Goal: Task Accomplishment & Management: Use online tool/utility

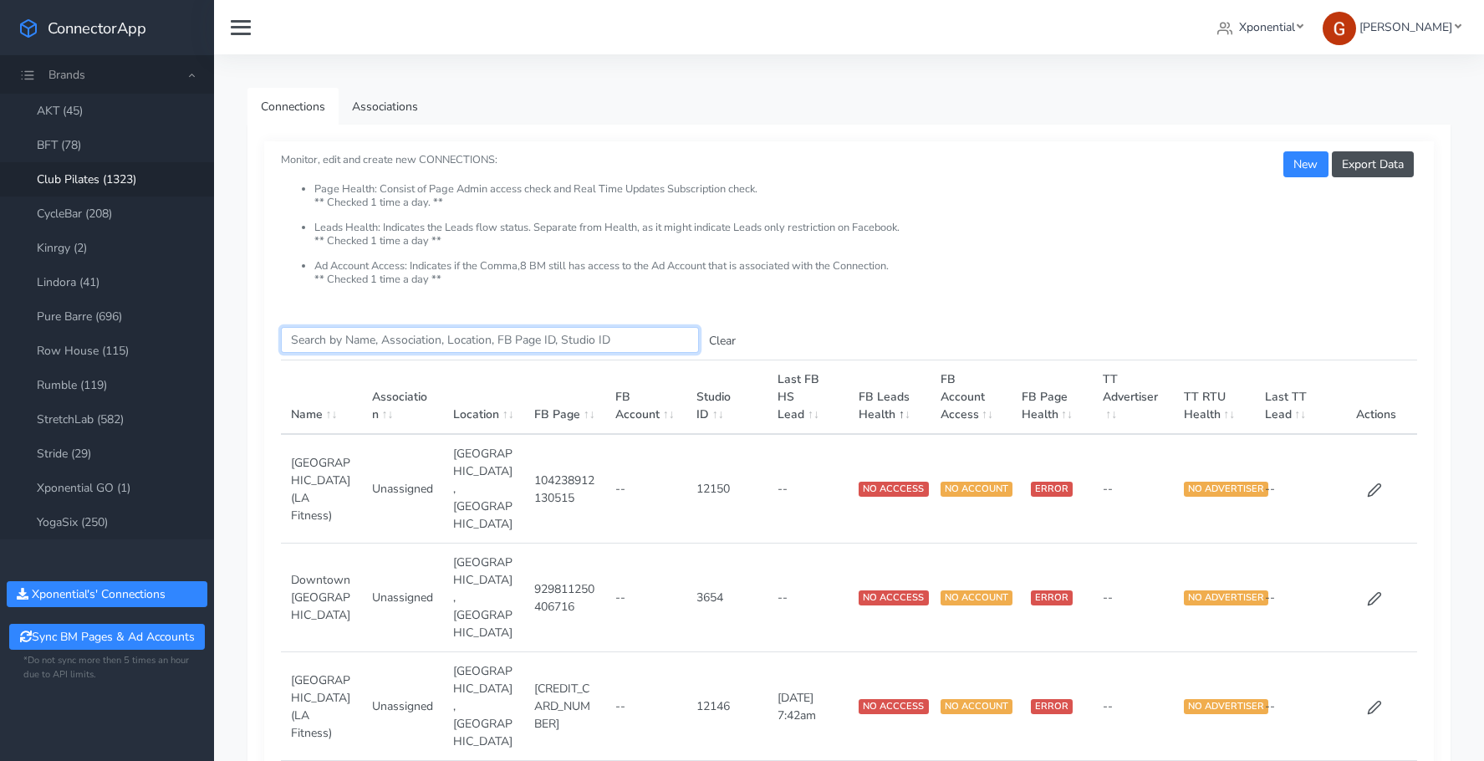
click at [356, 344] on input "Search this table" at bounding box center [490, 340] width 418 height 26
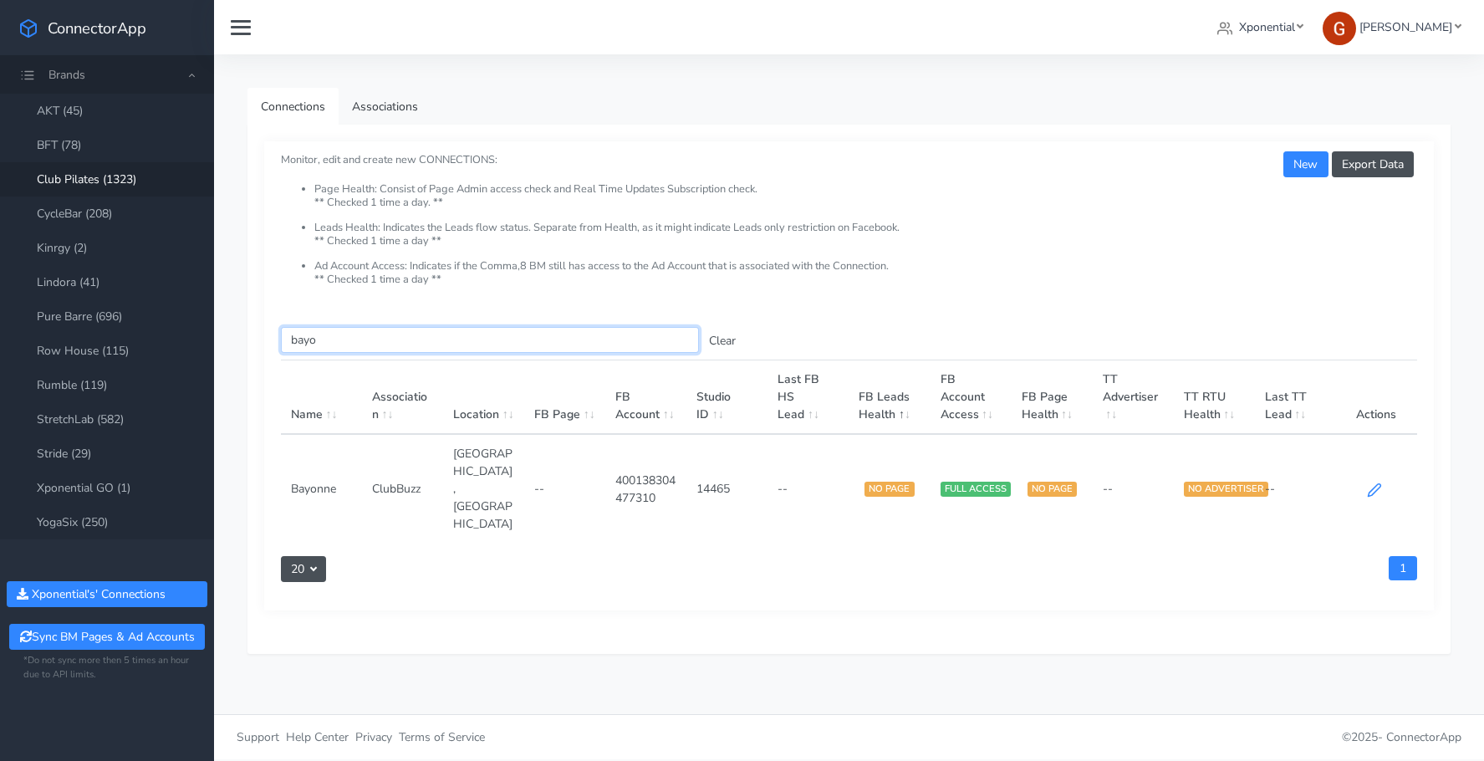
type input "bayo"
click at [1373, 483] on icon at bounding box center [1374, 489] width 13 height 13
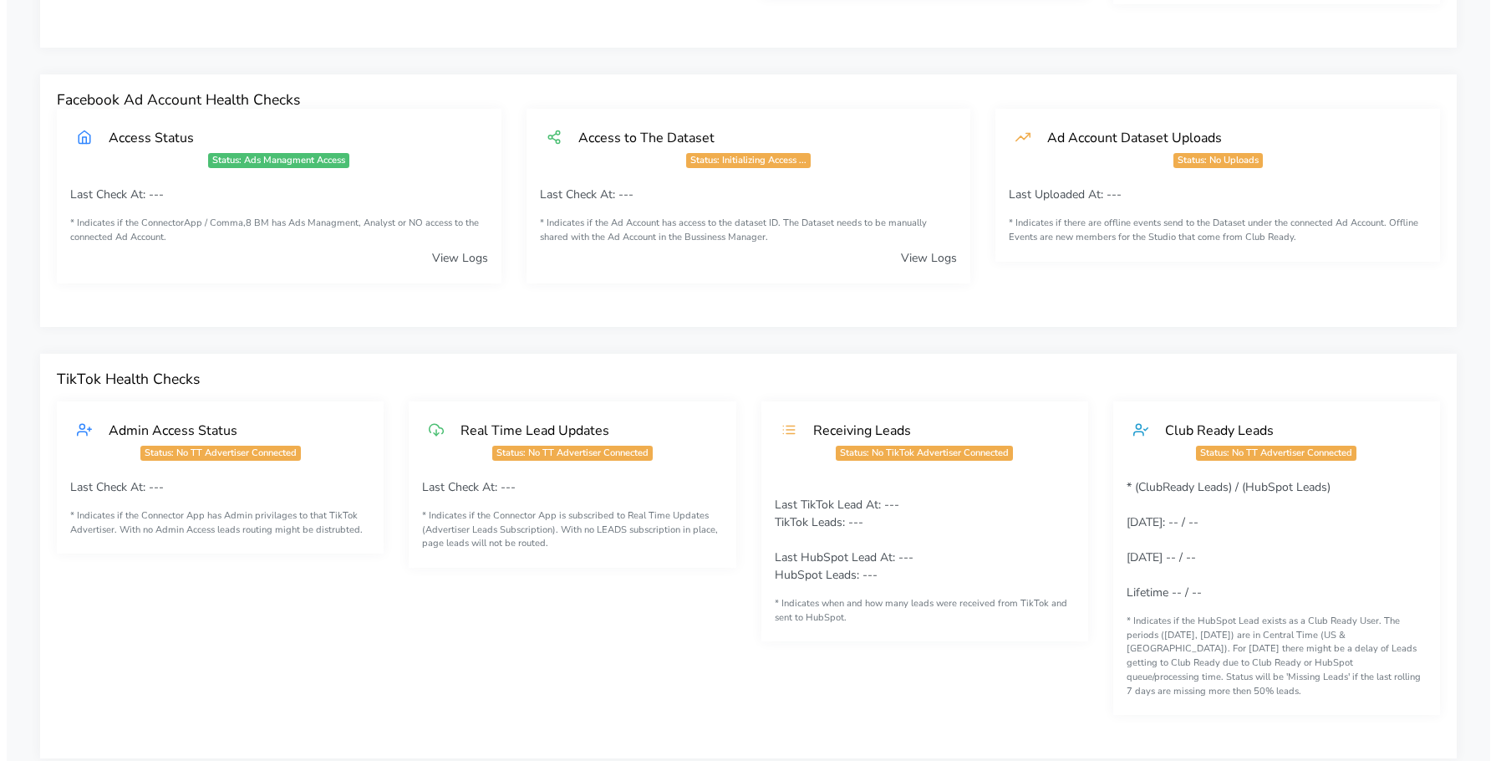
scroll to position [1359, 0]
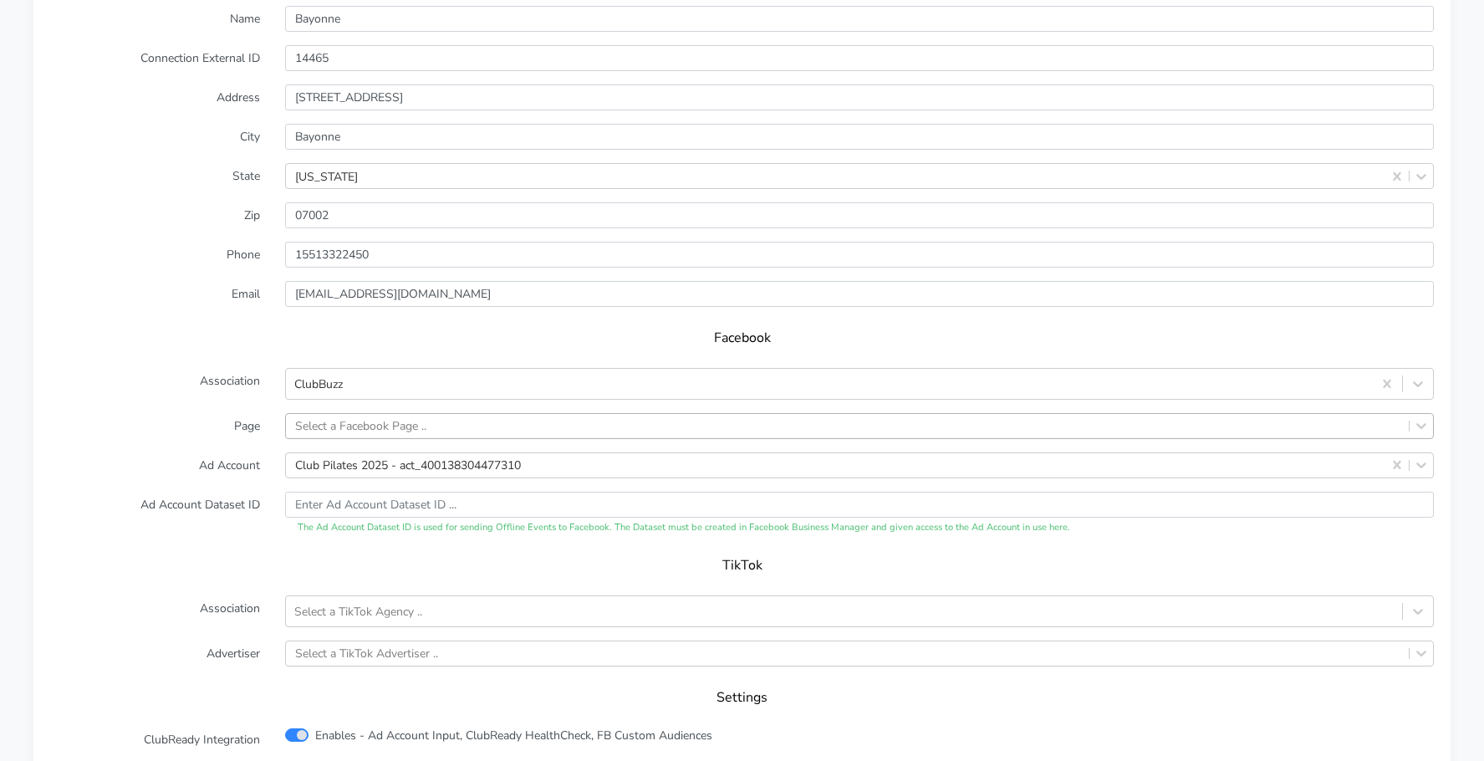
drag, startPoint x: 318, startPoint y: 407, endPoint x: 321, endPoint y: 397, distance: 10.3
click at [318, 417] on div "Select a Facebook Page .." at bounding box center [360, 426] width 131 height 18
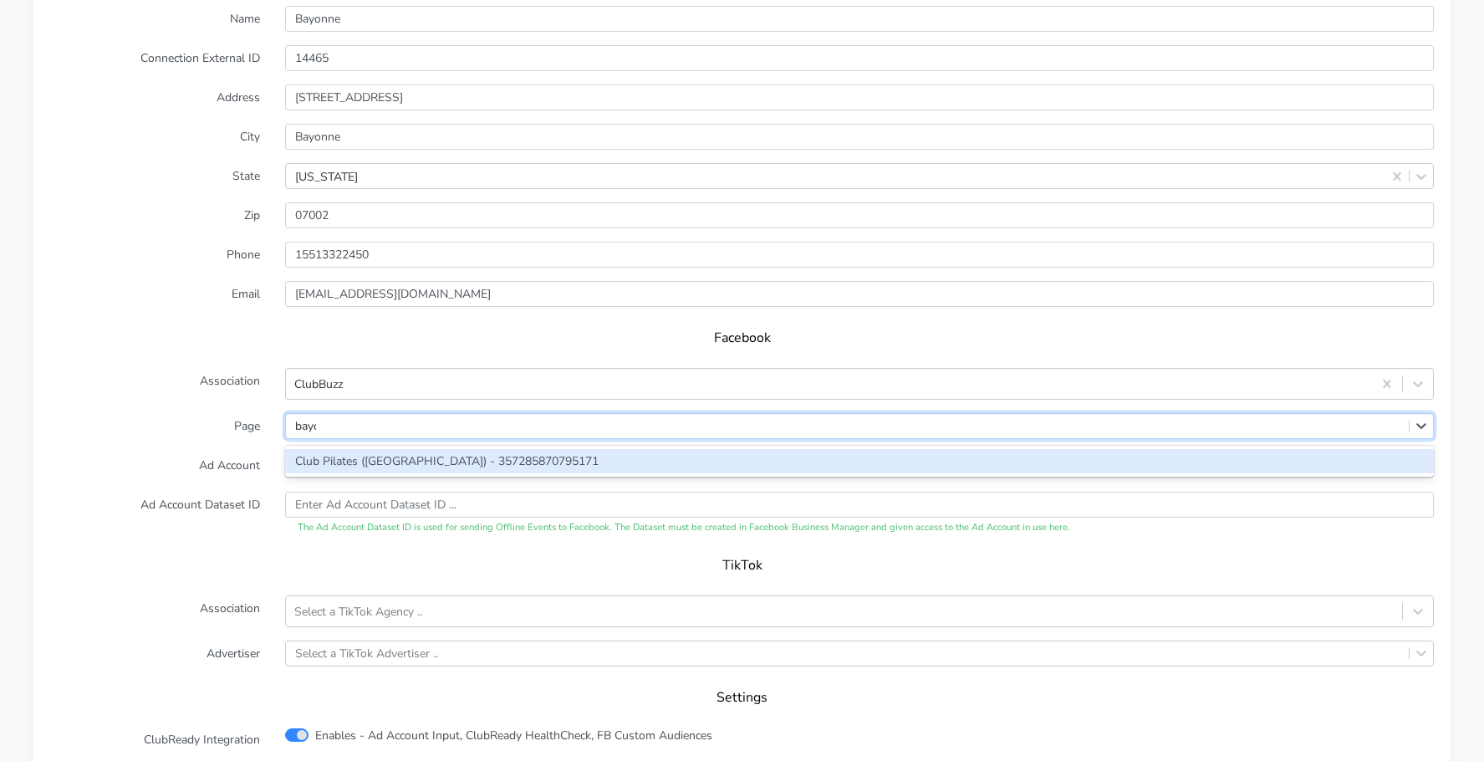
type input "bayon"
click at [361, 449] on div "Club Pilates (Bayonne) - 357285870795171" at bounding box center [859, 461] width 1149 height 24
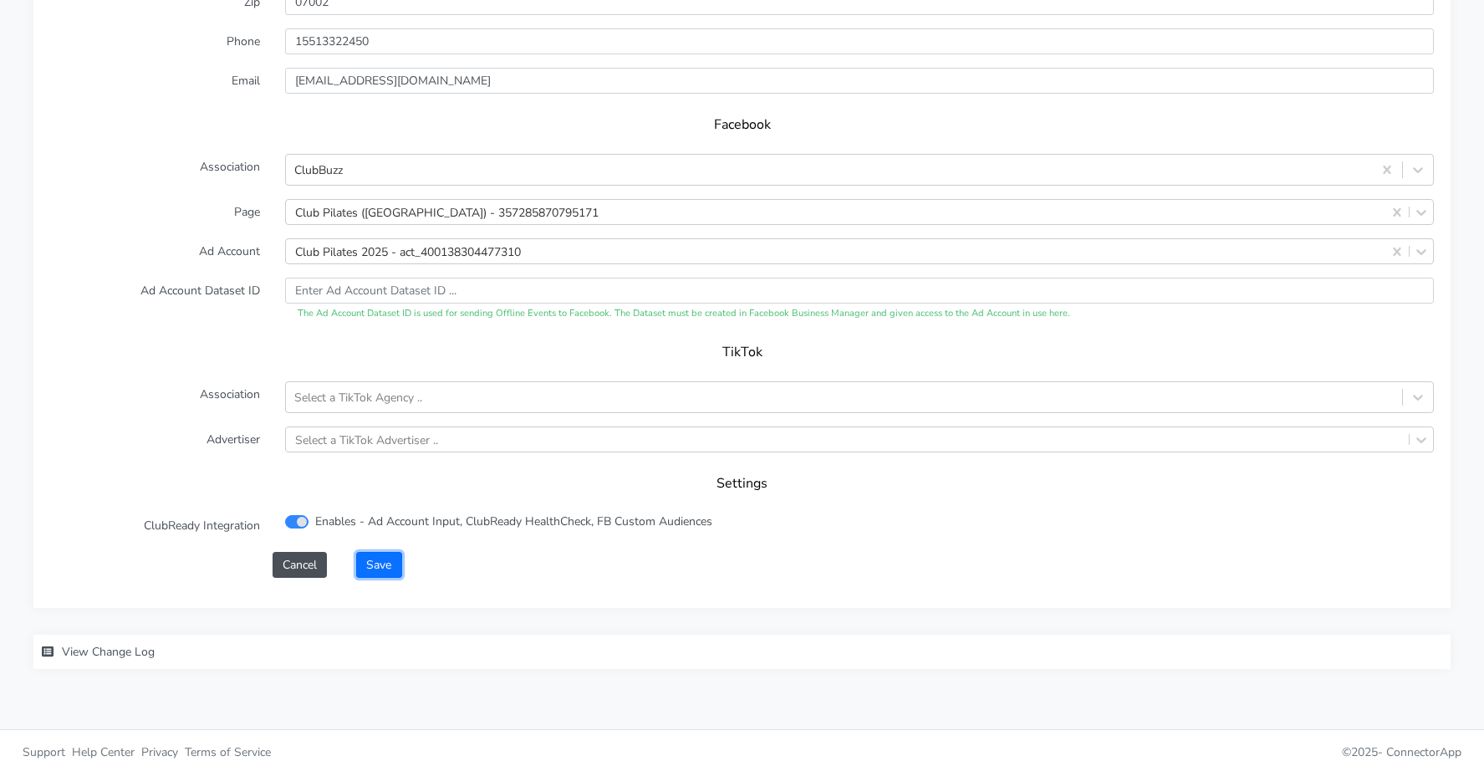
click at [385, 553] on button "Save" at bounding box center [378, 565] width 45 height 26
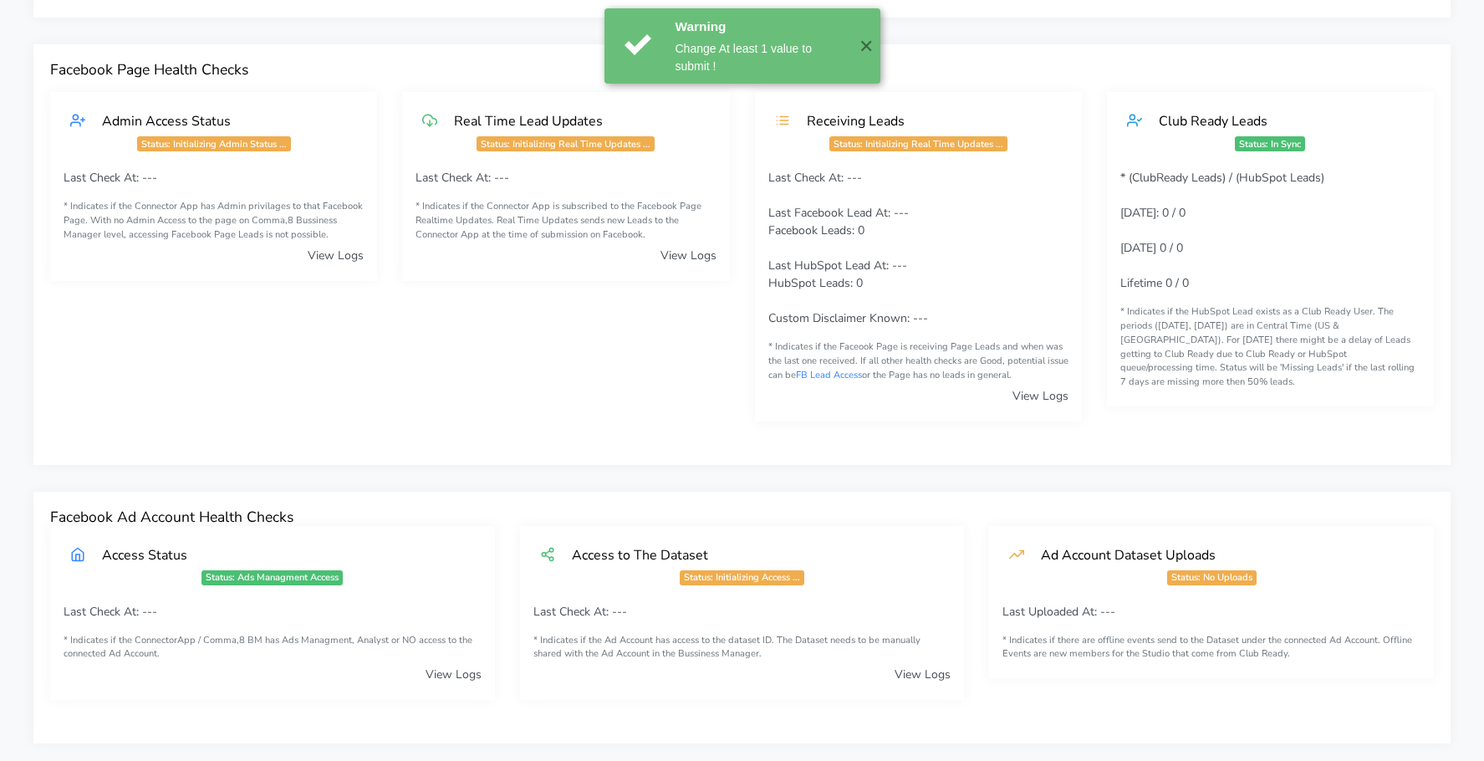
scroll to position [0, 0]
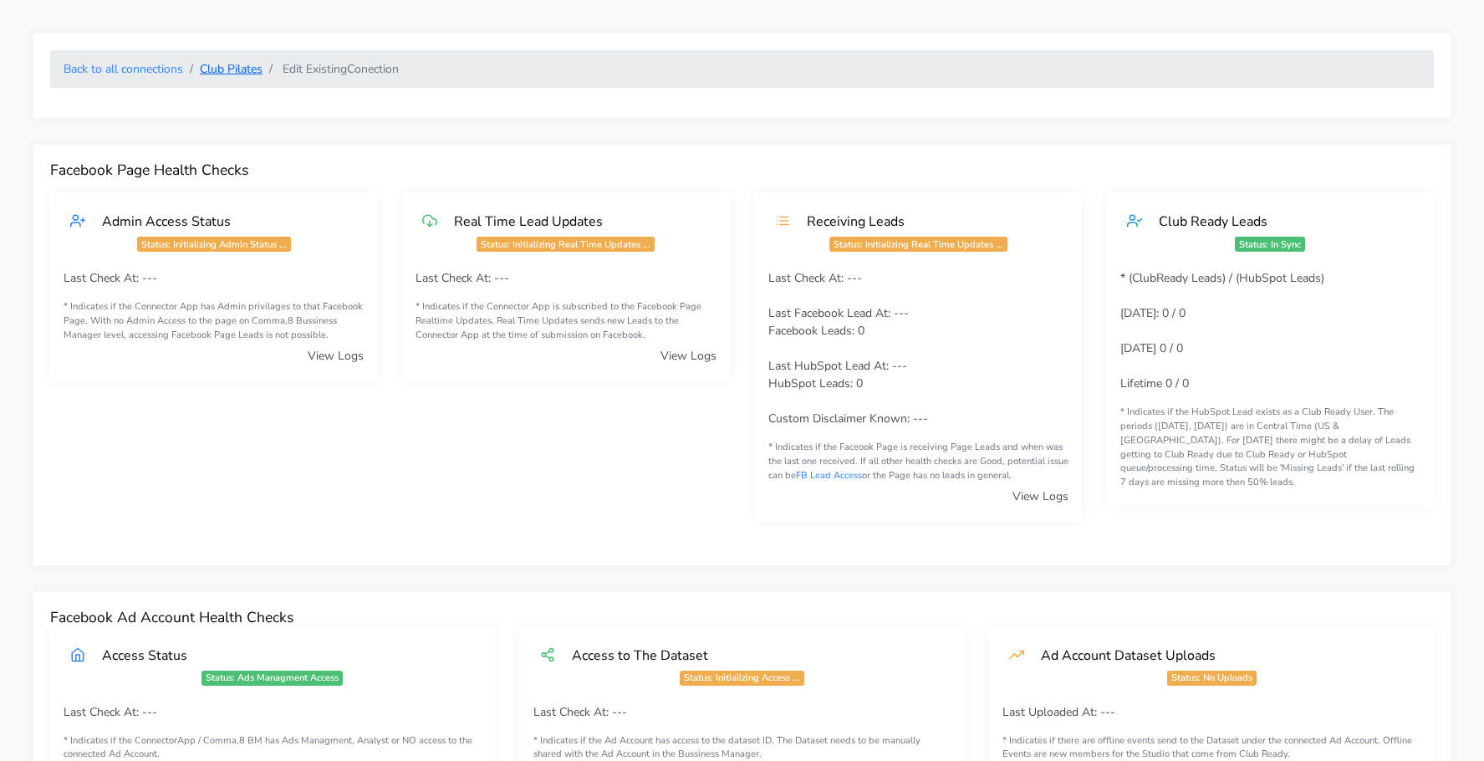
click at [206, 68] on link "Club Pilates" at bounding box center [231, 69] width 63 height 16
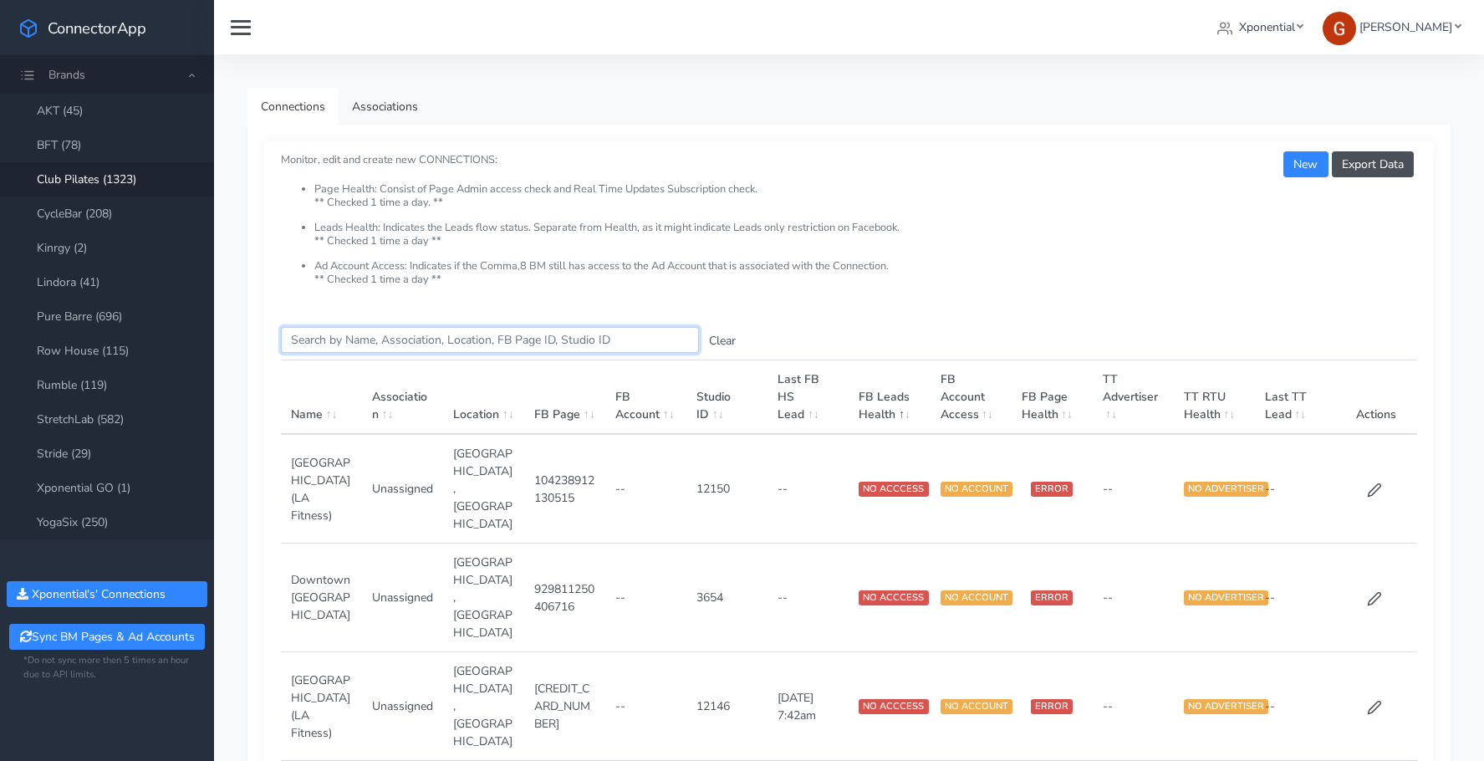
click at [430, 341] on input "Search this table" at bounding box center [490, 340] width 418 height 26
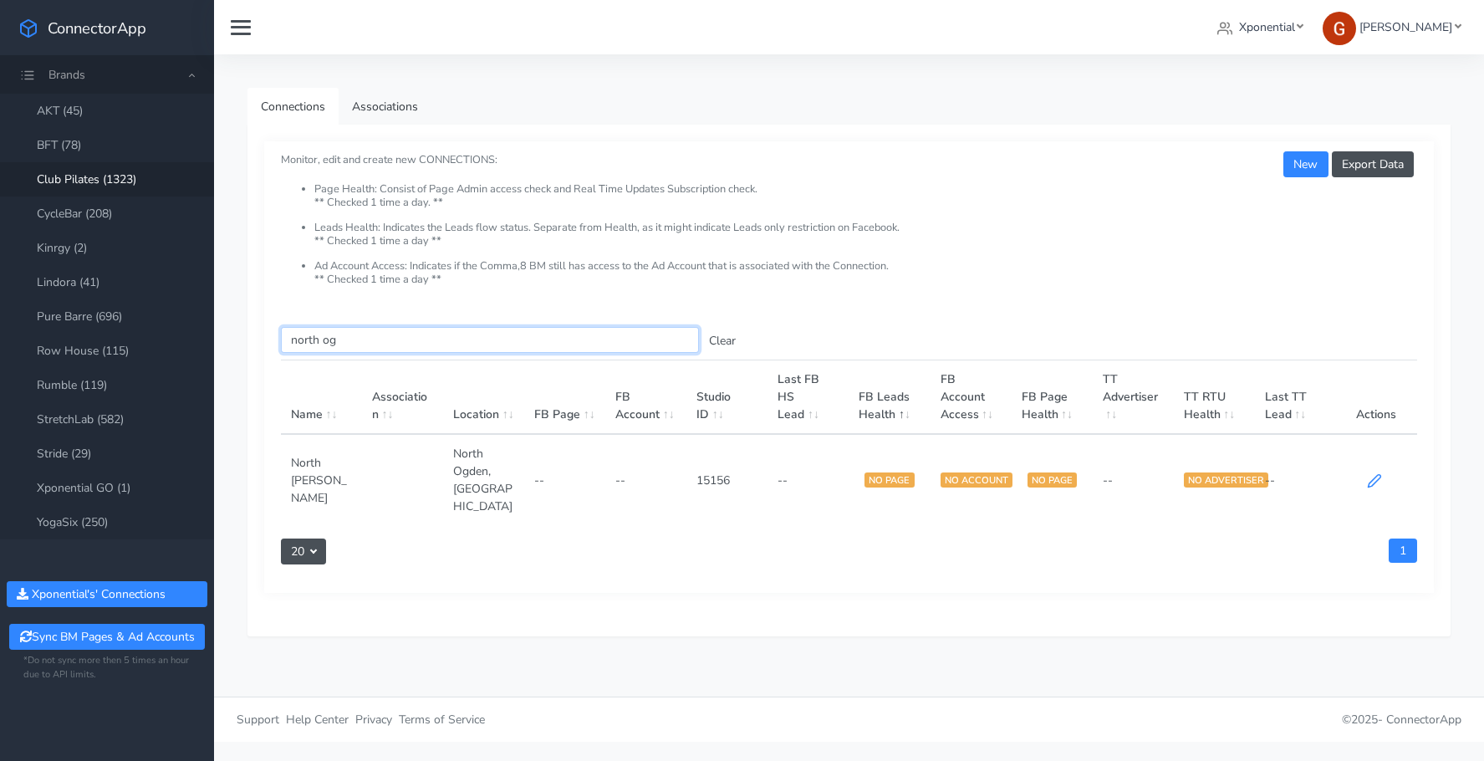
type input "north og"
click at [1373, 473] on icon at bounding box center [1374, 480] width 15 height 15
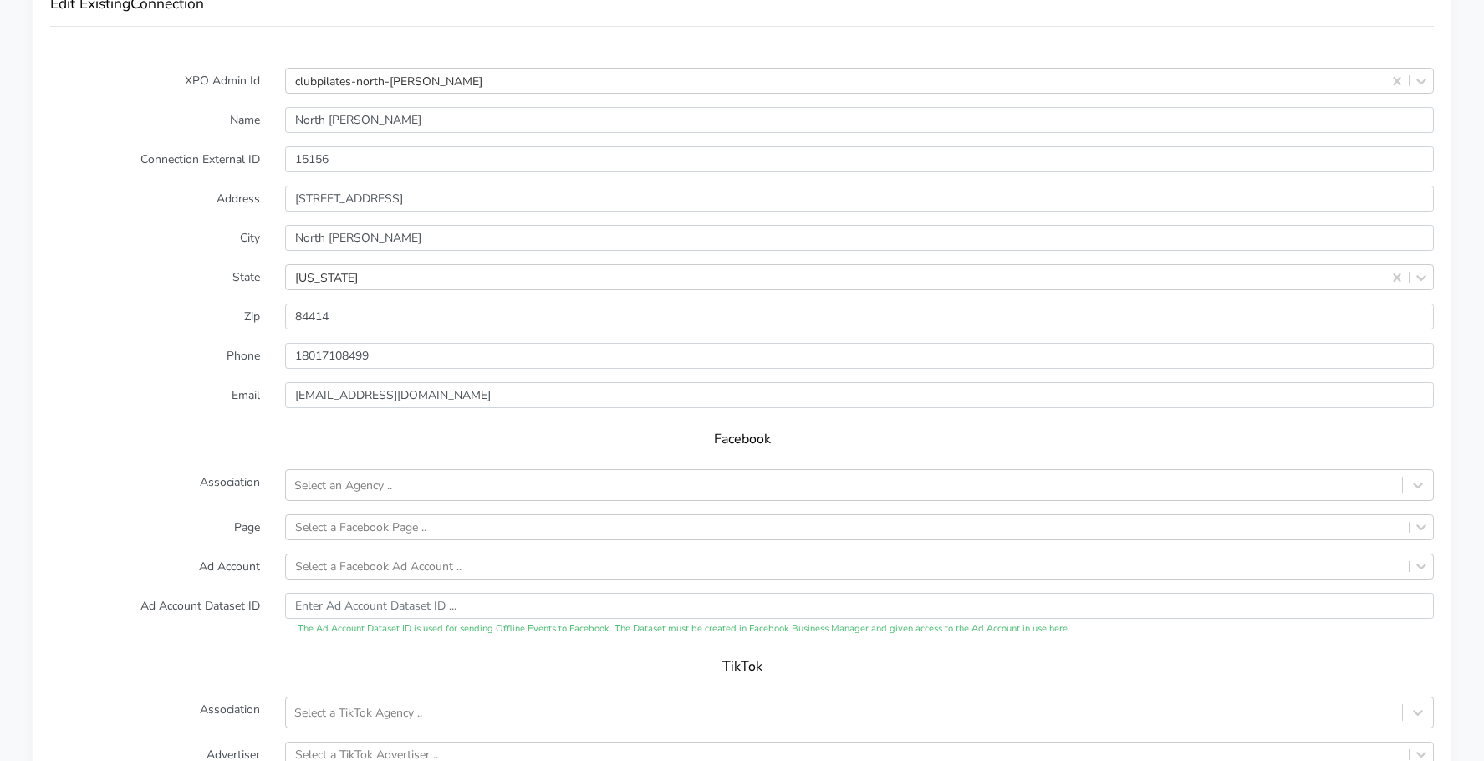
scroll to position [1583, 0]
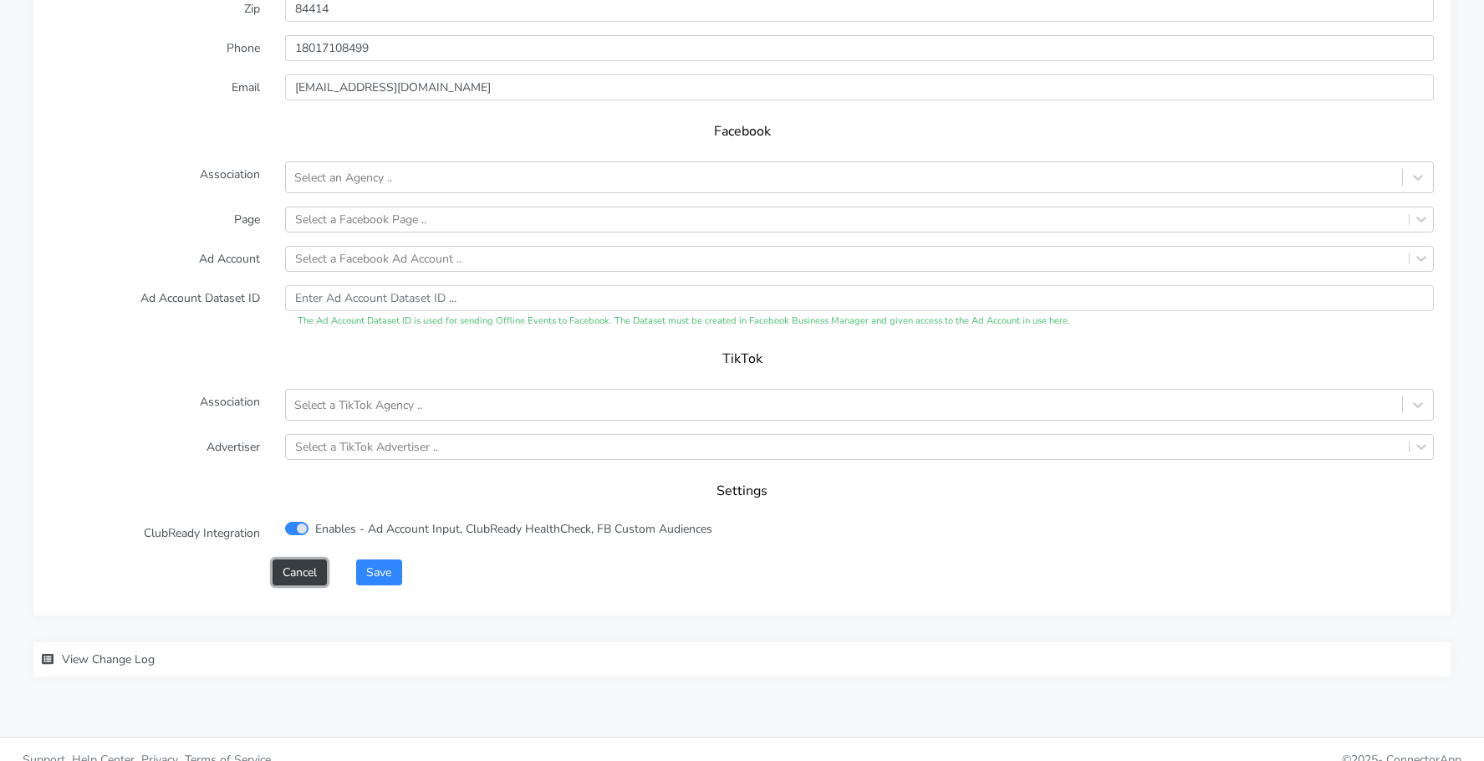
click at [280, 559] on button "Cancel" at bounding box center [300, 572] width 54 height 26
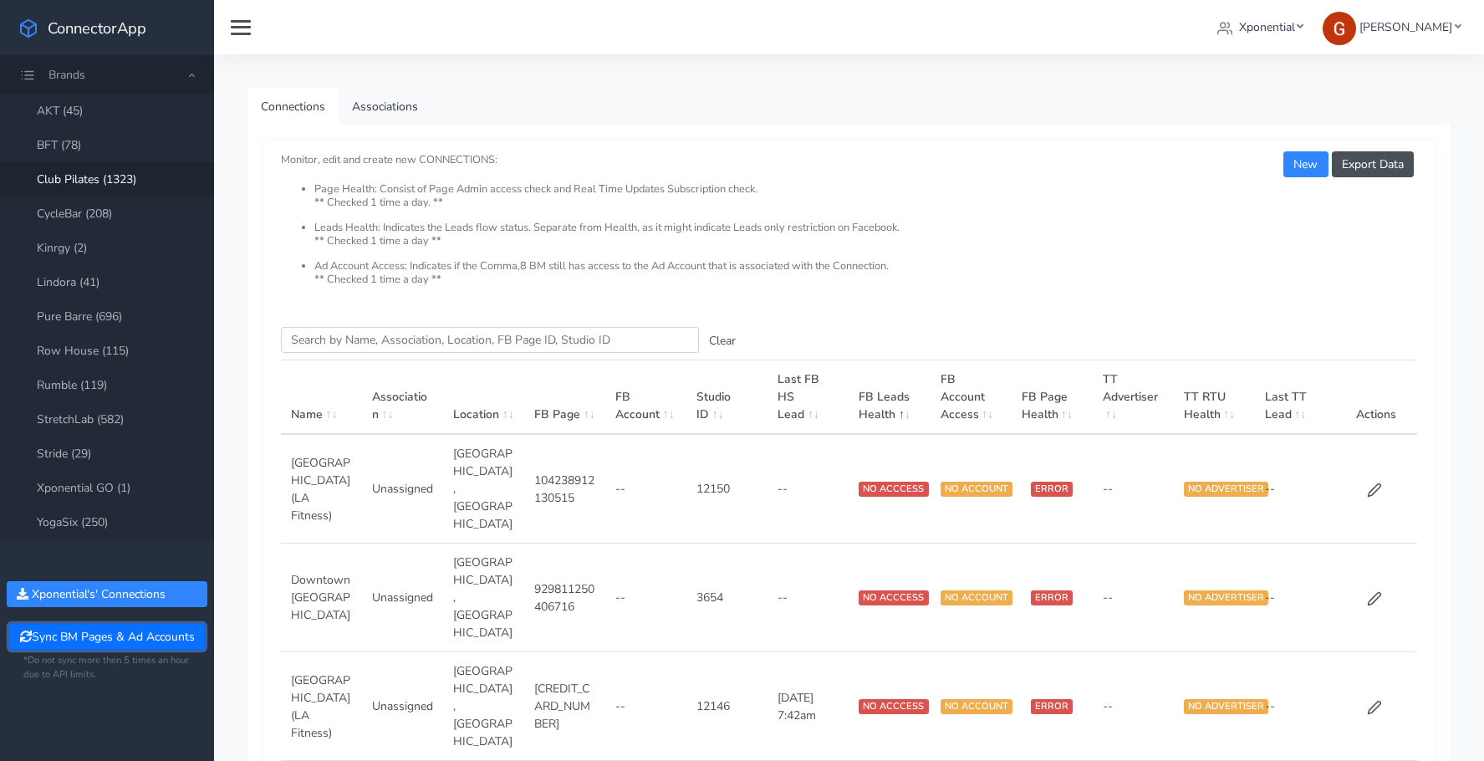
click at [109, 634] on button "Sync BM Pages & Ad Accounts" at bounding box center [106, 637] width 195 height 26
click at [447, 345] on input "Search this table" at bounding box center [490, 340] width 418 height 26
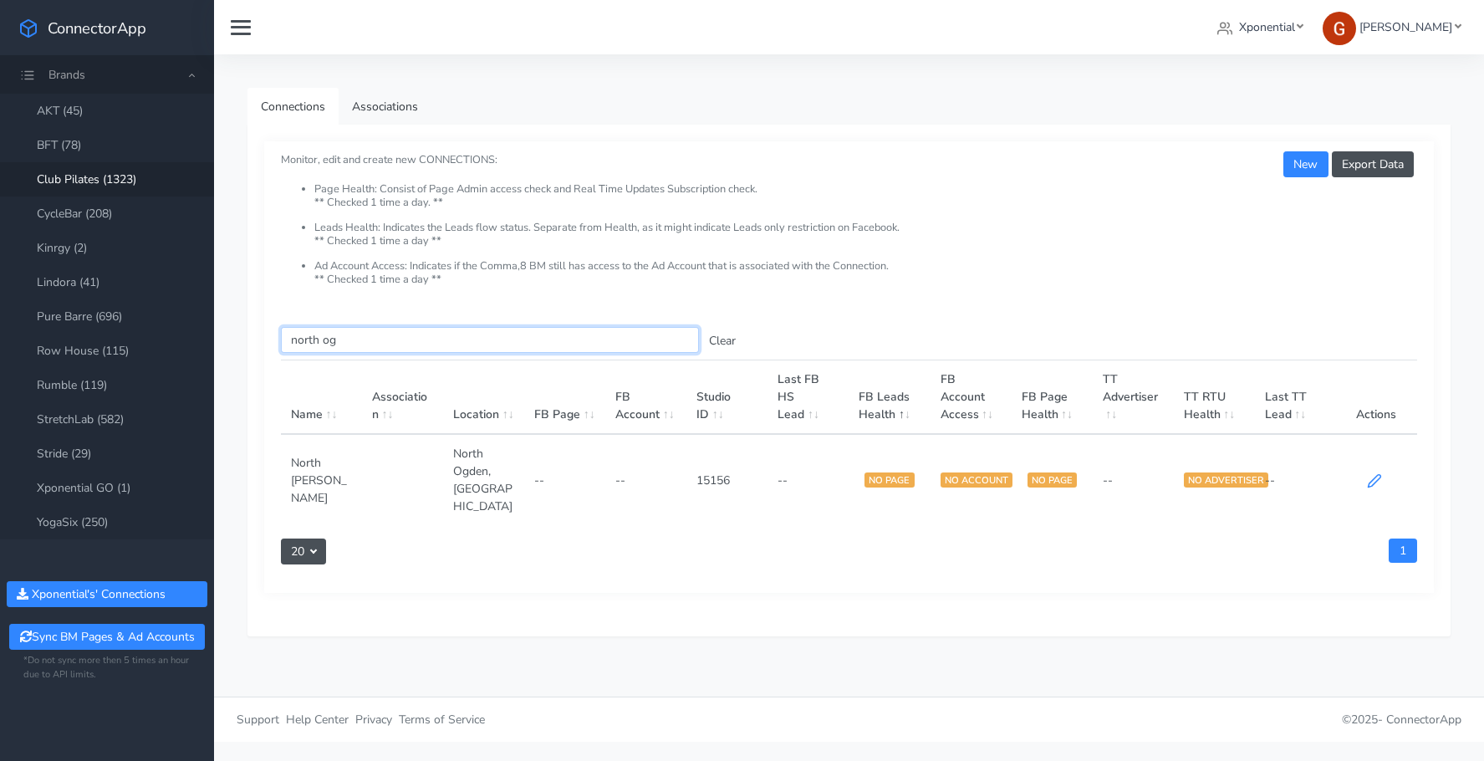
type input "north og"
click at [1373, 473] on icon at bounding box center [1374, 480] width 15 height 15
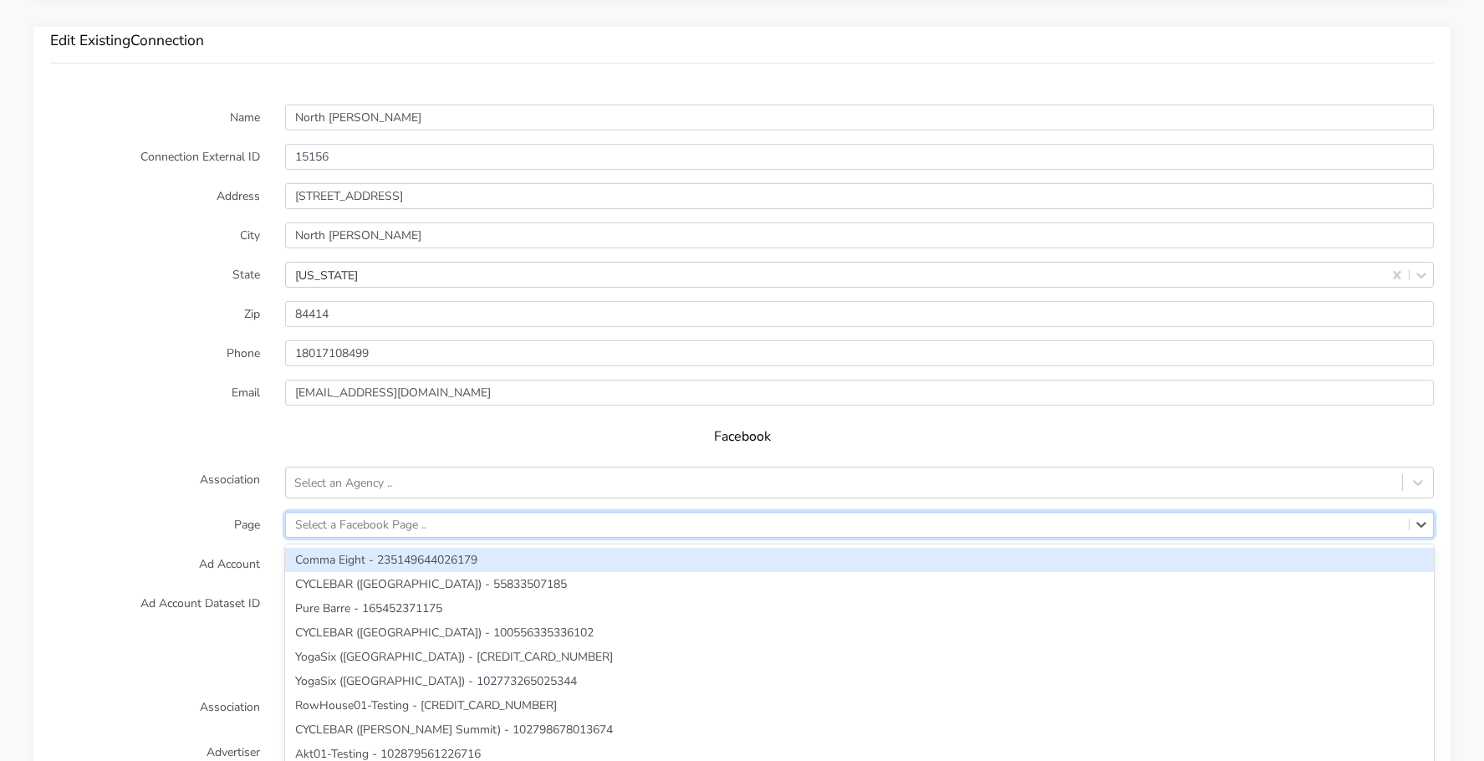
scroll to position [1258, 0]
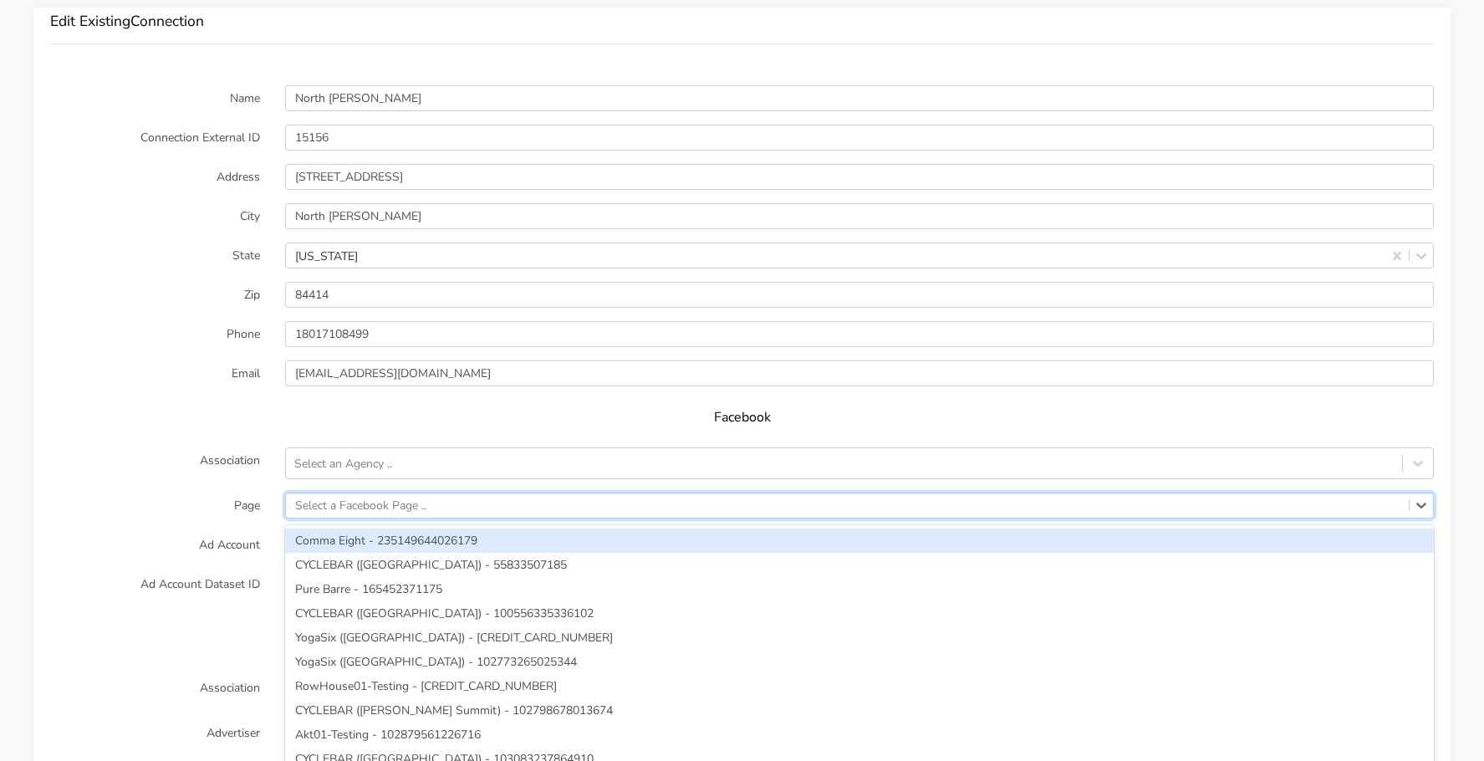
click at [337, 494] on div "Select a Facebook Page .." at bounding box center [847, 505] width 1123 height 24
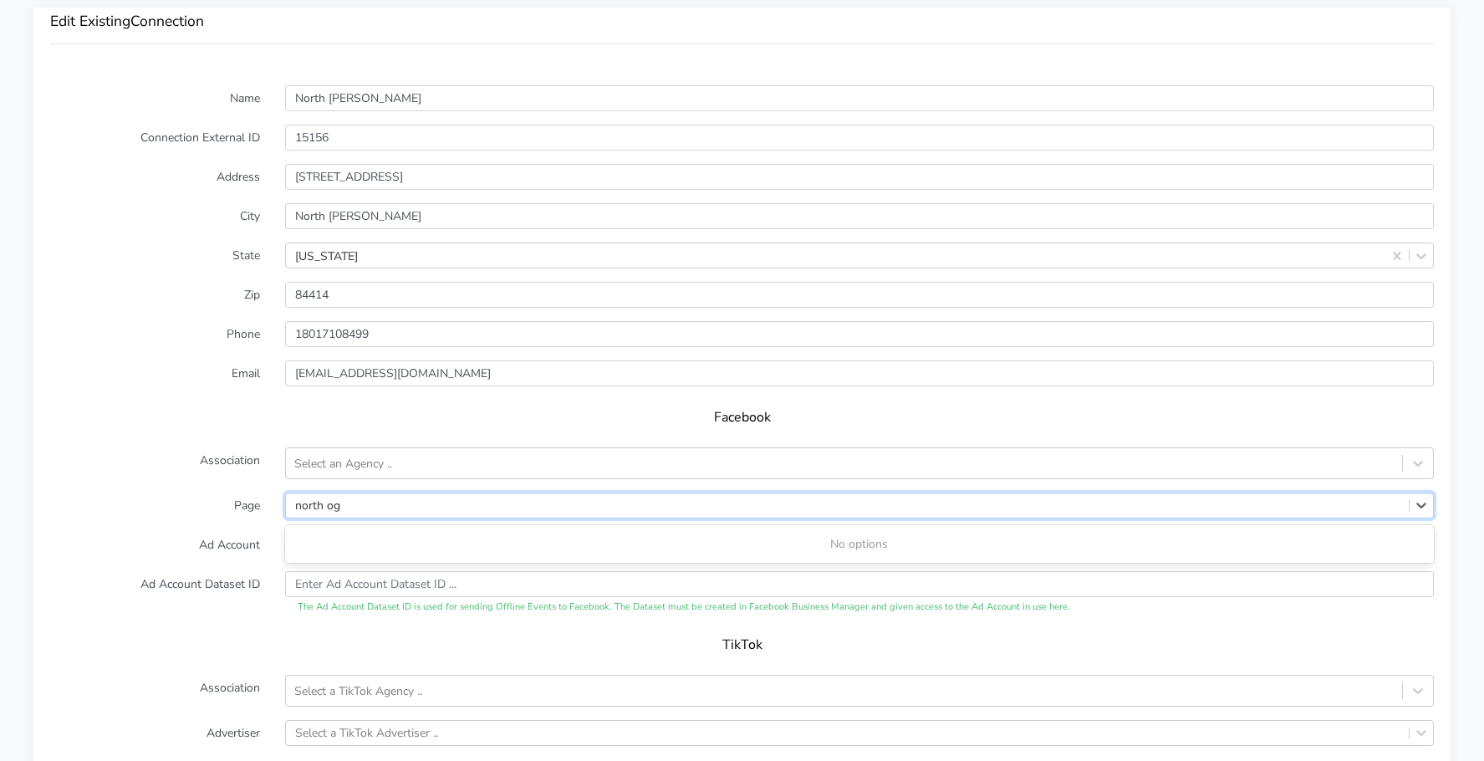
type input "north og"
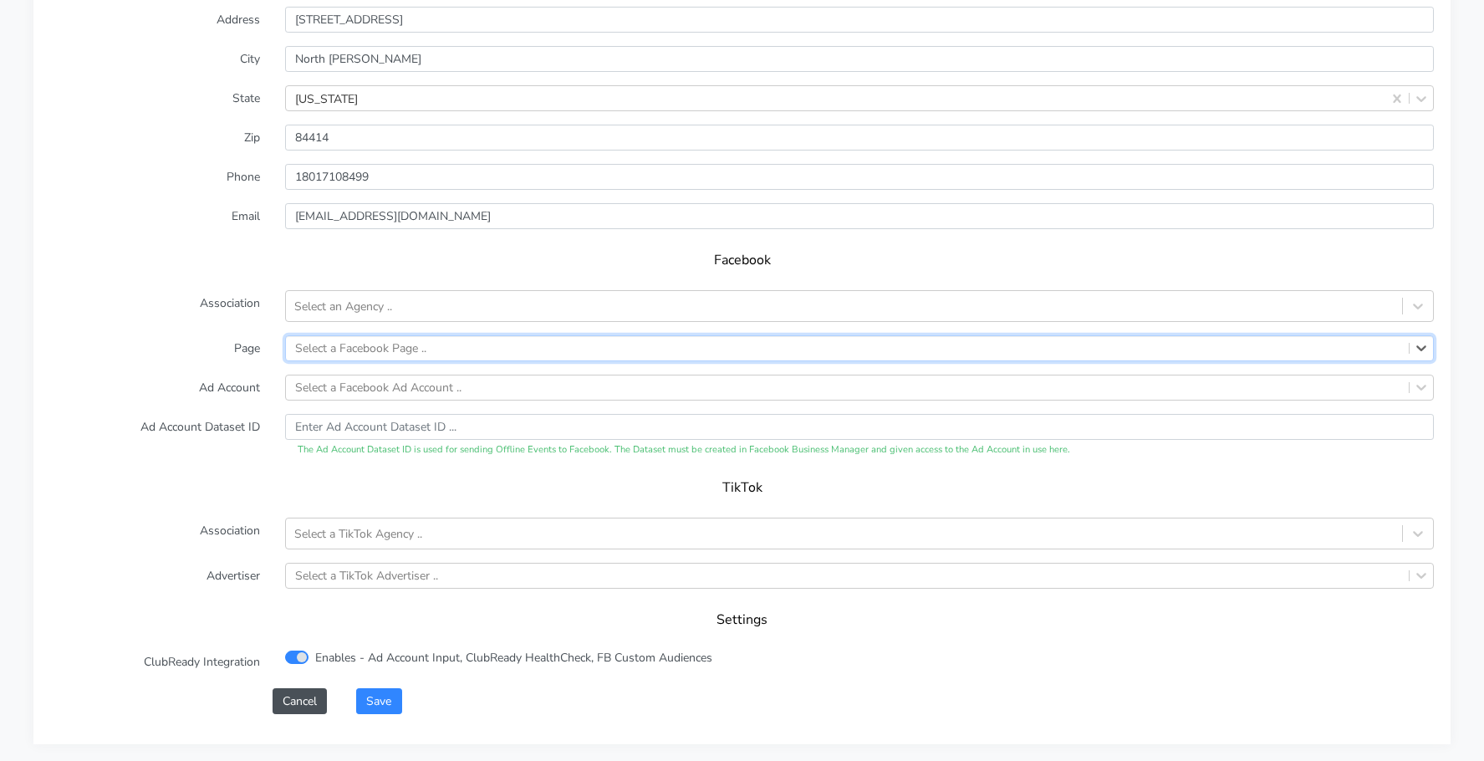
scroll to position [1583, 0]
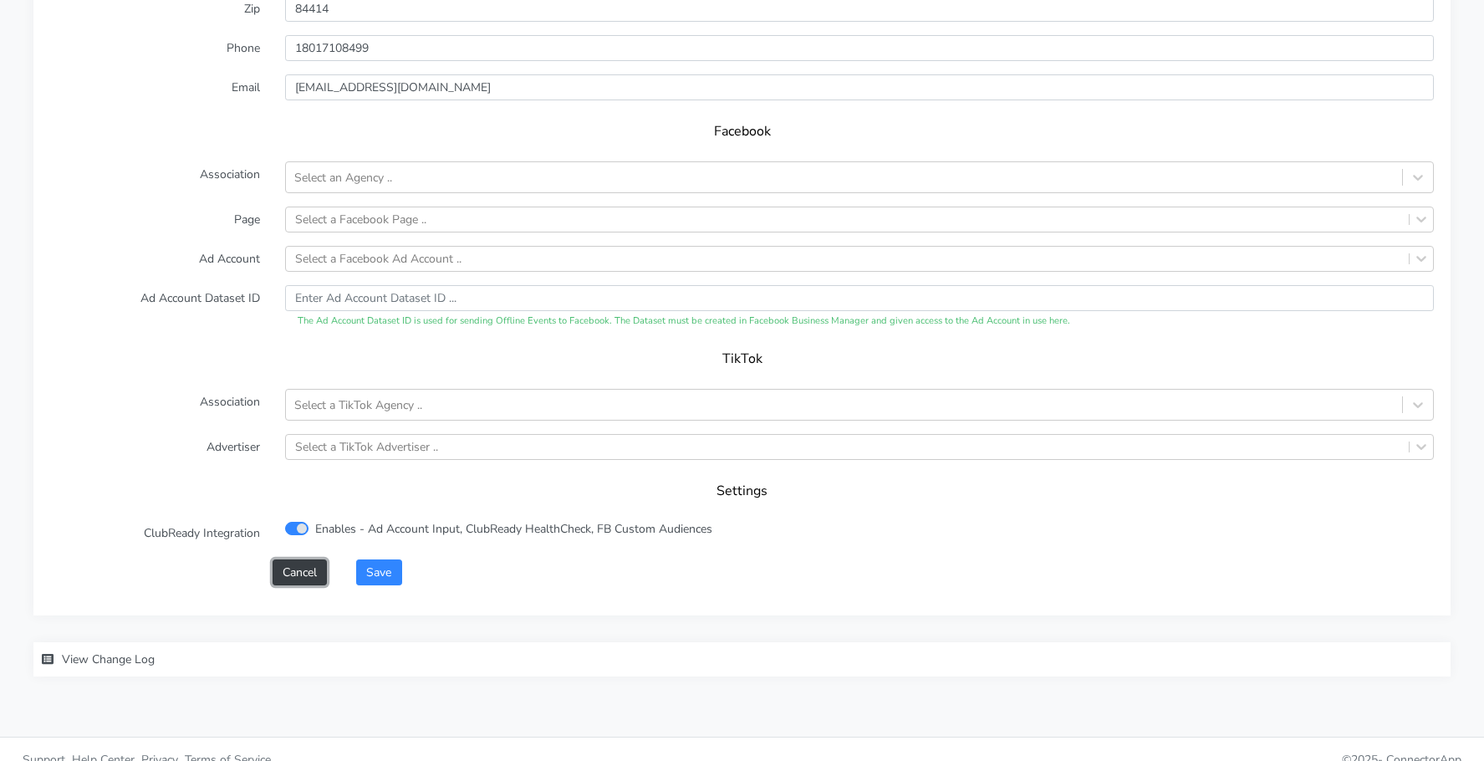
click at [311, 559] on button "Cancel" at bounding box center [300, 572] width 54 height 26
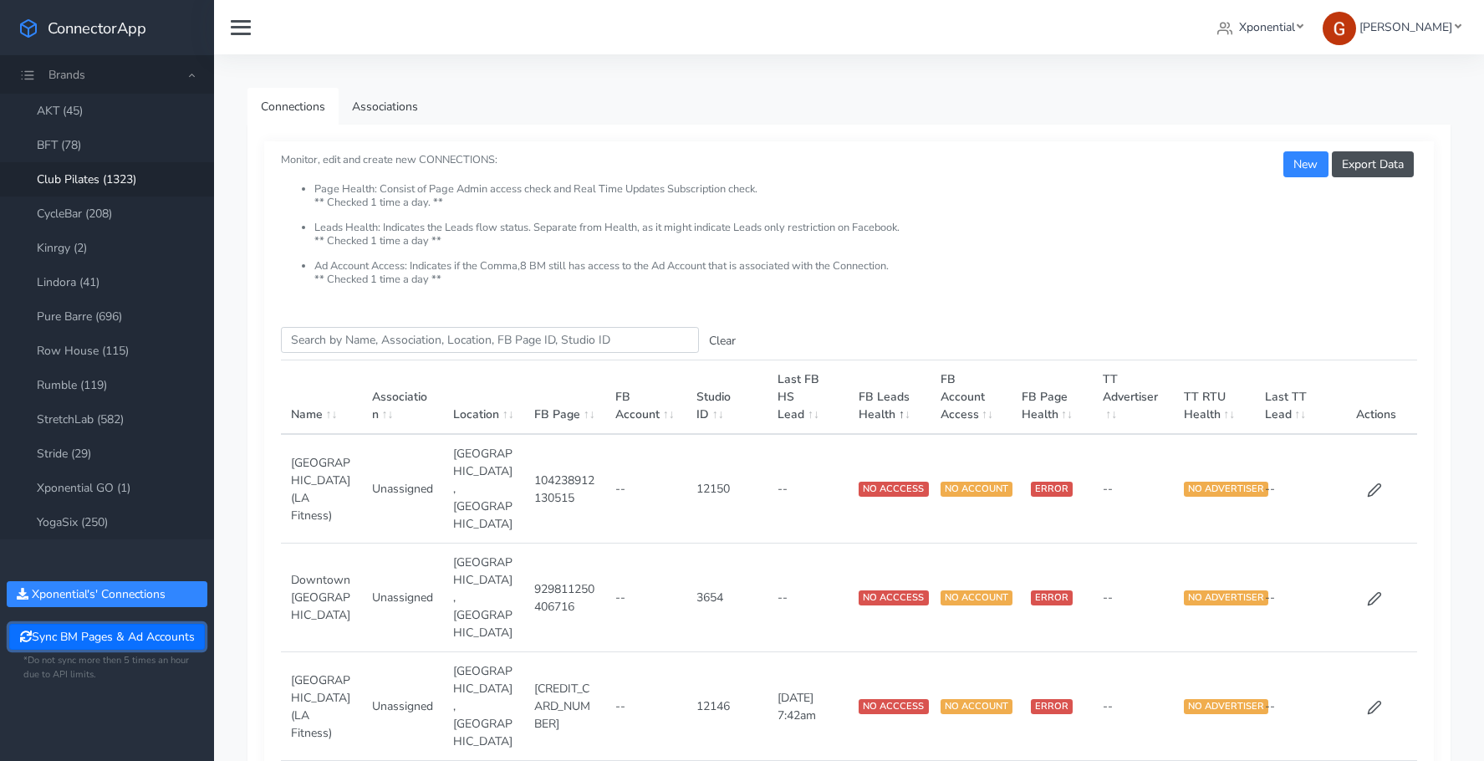
click at [94, 629] on button "Sync BM Pages & Ad Accounts" at bounding box center [106, 637] width 195 height 26
click at [399, 346] on input "Search this table" at bounding box center [490, 340] width 418 height 26
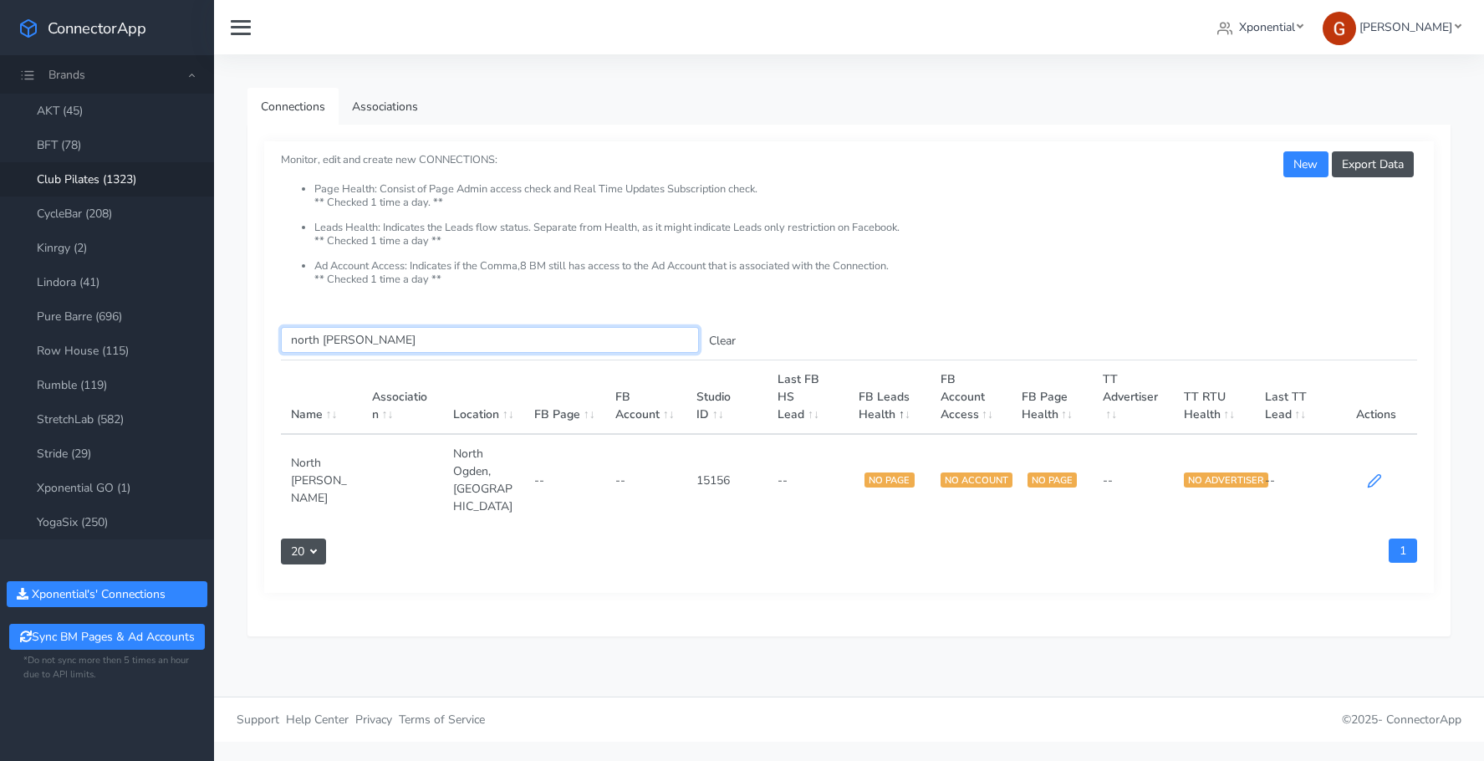
type input "north ogden"
click at [1369, 473] on icon at bounding box center [1374, 480] width 15 height 15
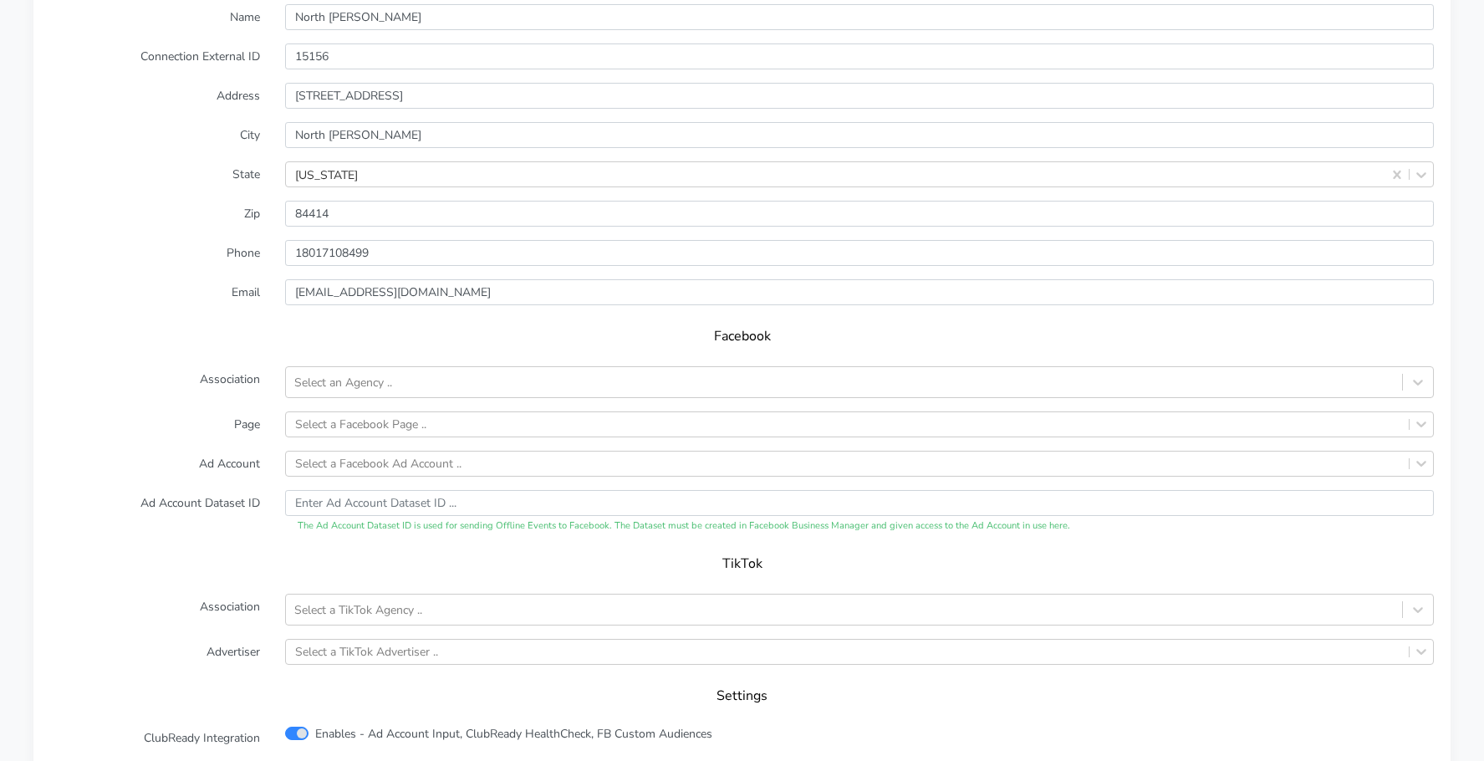
scroll to position [1360, 0]
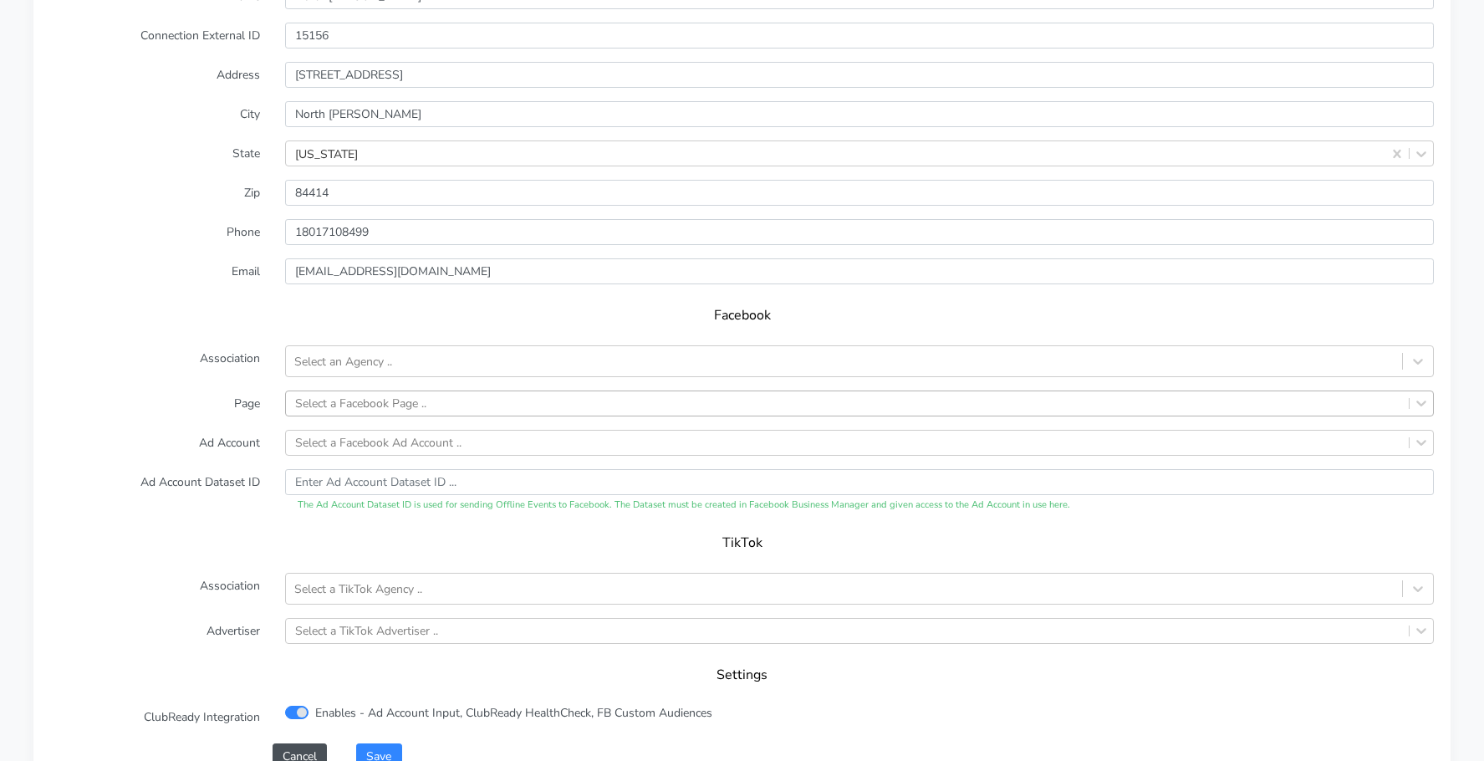
click at [305, 395] on div "Select a Facebook Page .." at bounding box center [360, 404] width 131 height 18
type input "north og"
drag, startPoint x: 52, startPoint y: 334, endPoint x: 282, endPoint y: 466, distance: 265.1
click at [53, 345] on label "Association" at bounding box center [155, 361] width 235 height 32
click at [315, 743] on button "Cancel" at bounding box center [300, 756] width 54 height 26
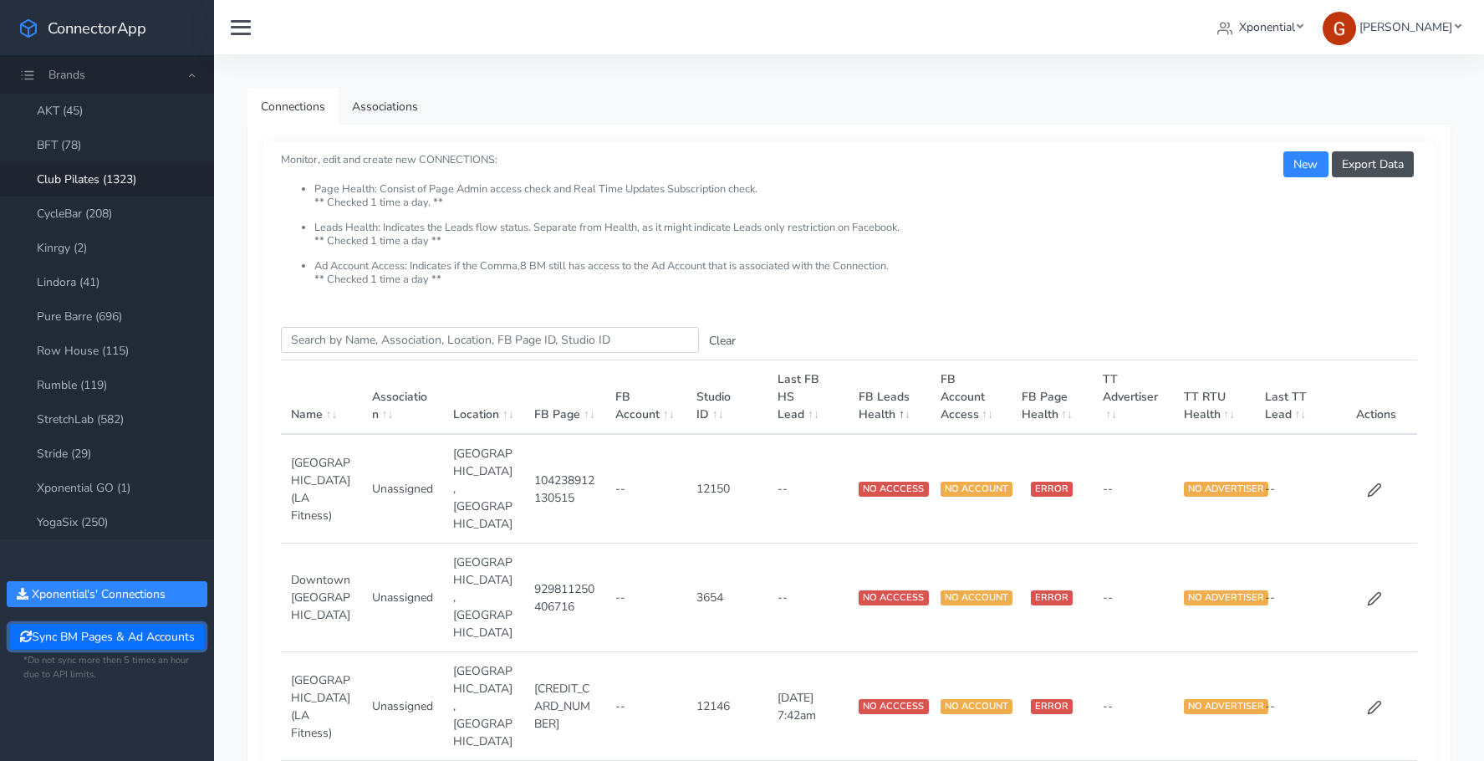
click at [119, 637] on button "Sync BM Pages & Ad Accounts" at bounding box center [106, 637] width 195 height 26
click at [393, 348] on input "Search this table" at bounding box center [490, 340] width 418 height 26
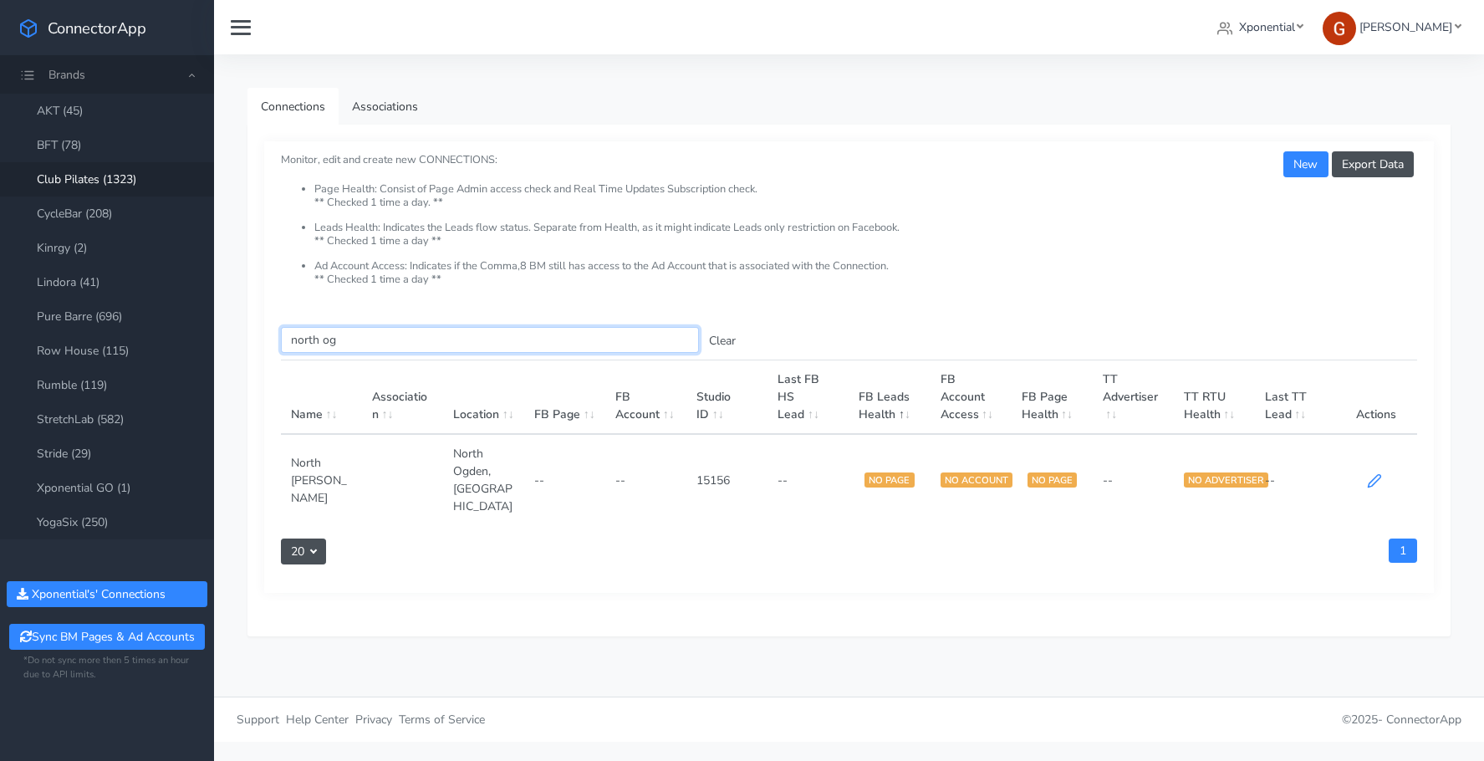
type input "north og"
click at [1373, 473] on icon at bounding box center [1374, 480] width 15 height 15
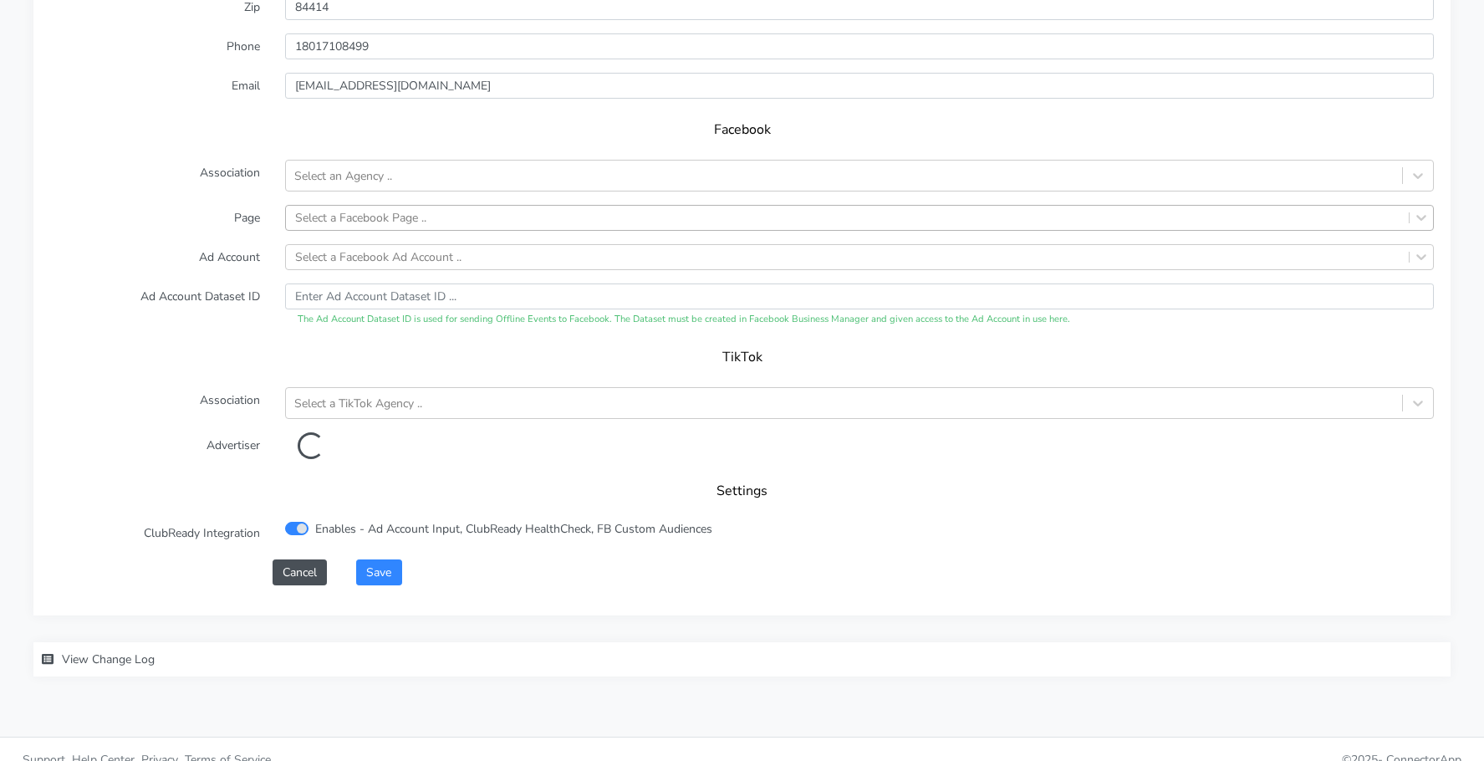
scroll to position [1583, 0]
click at [338, 168] on div "Select an Agency .." at bounding box center [343, 177] width 98 height 18
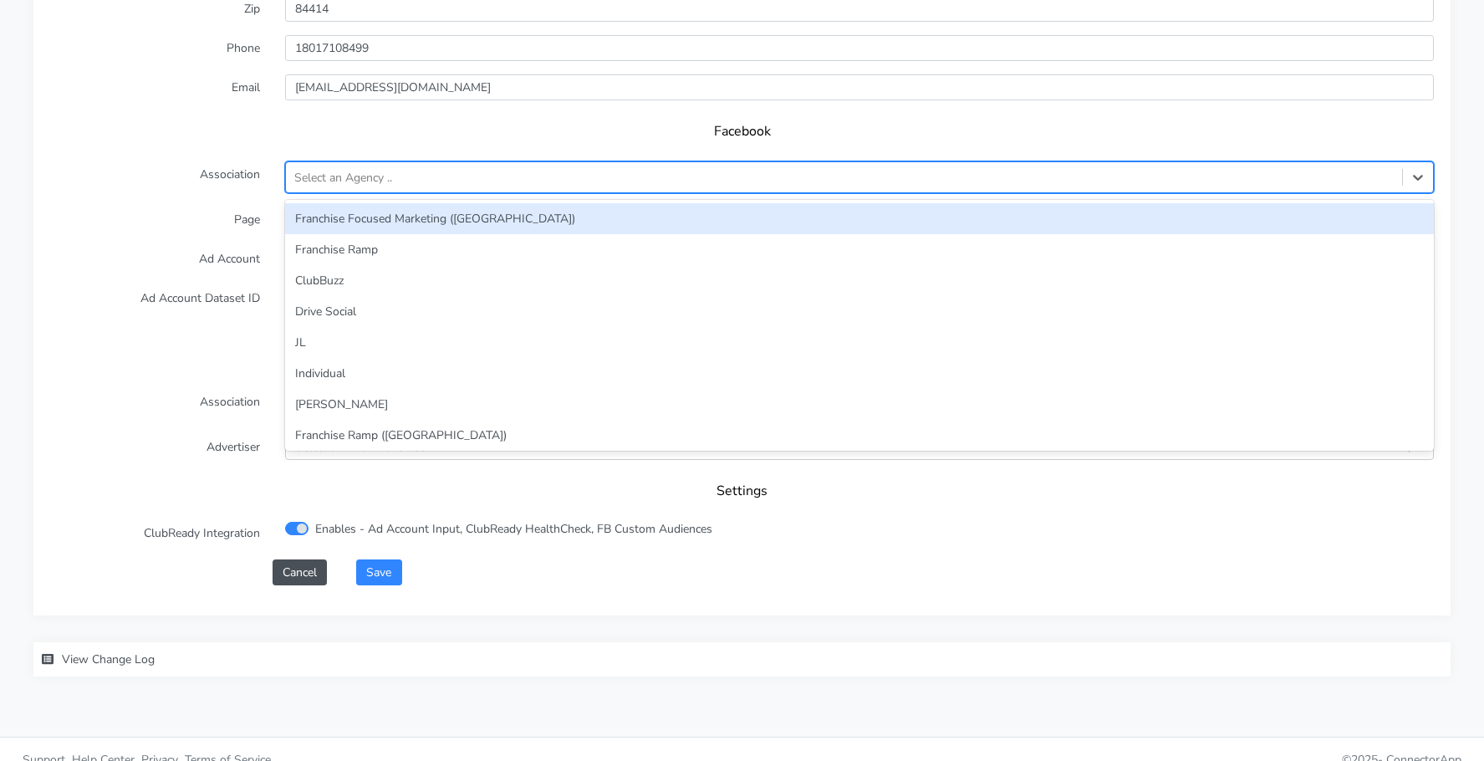
click at [229, 127] on div "Facebook" at bounding box center [741, 137] width 1383 height 47
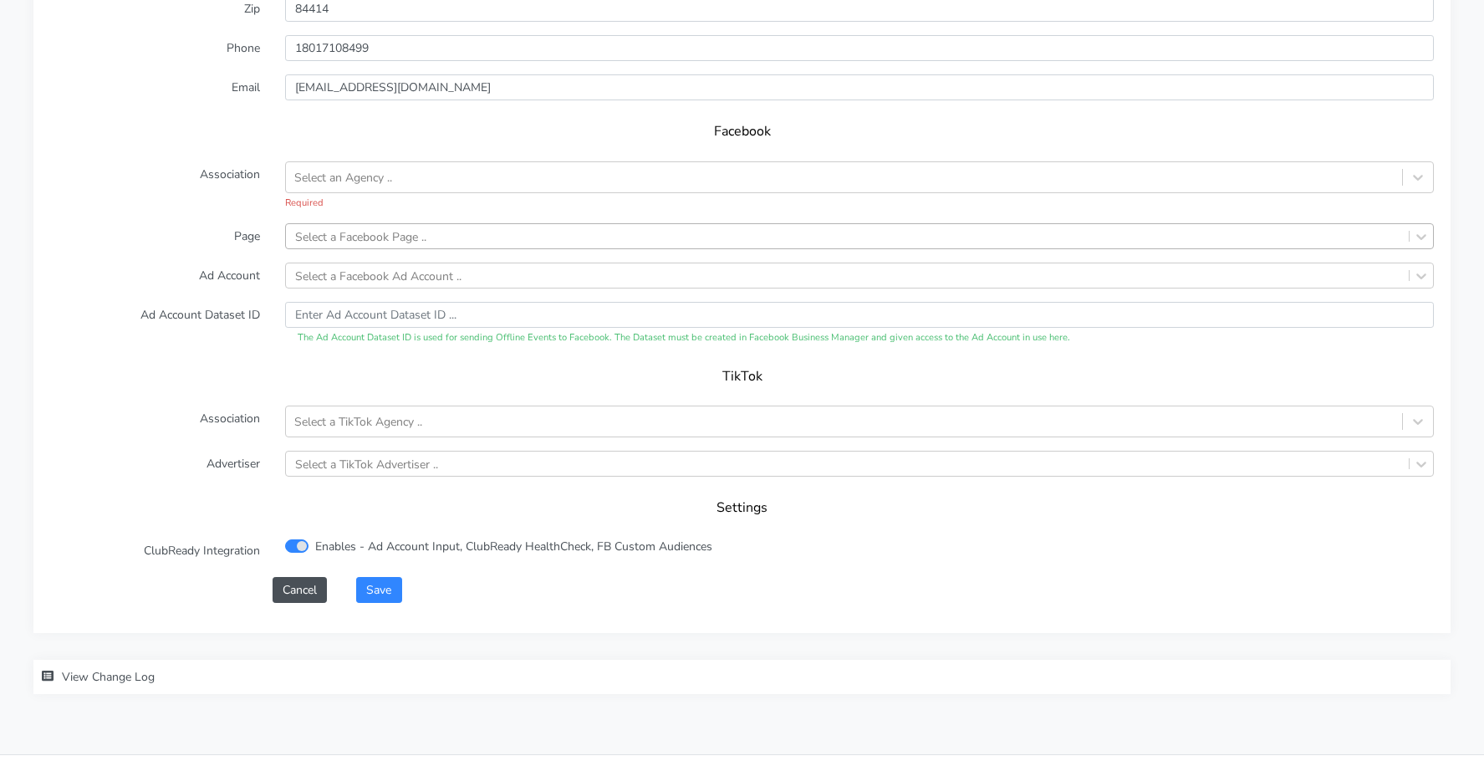
click at [348, 227] on div "Select a Facebook Page .." at bounding box center [360, 236] width 131 height 18
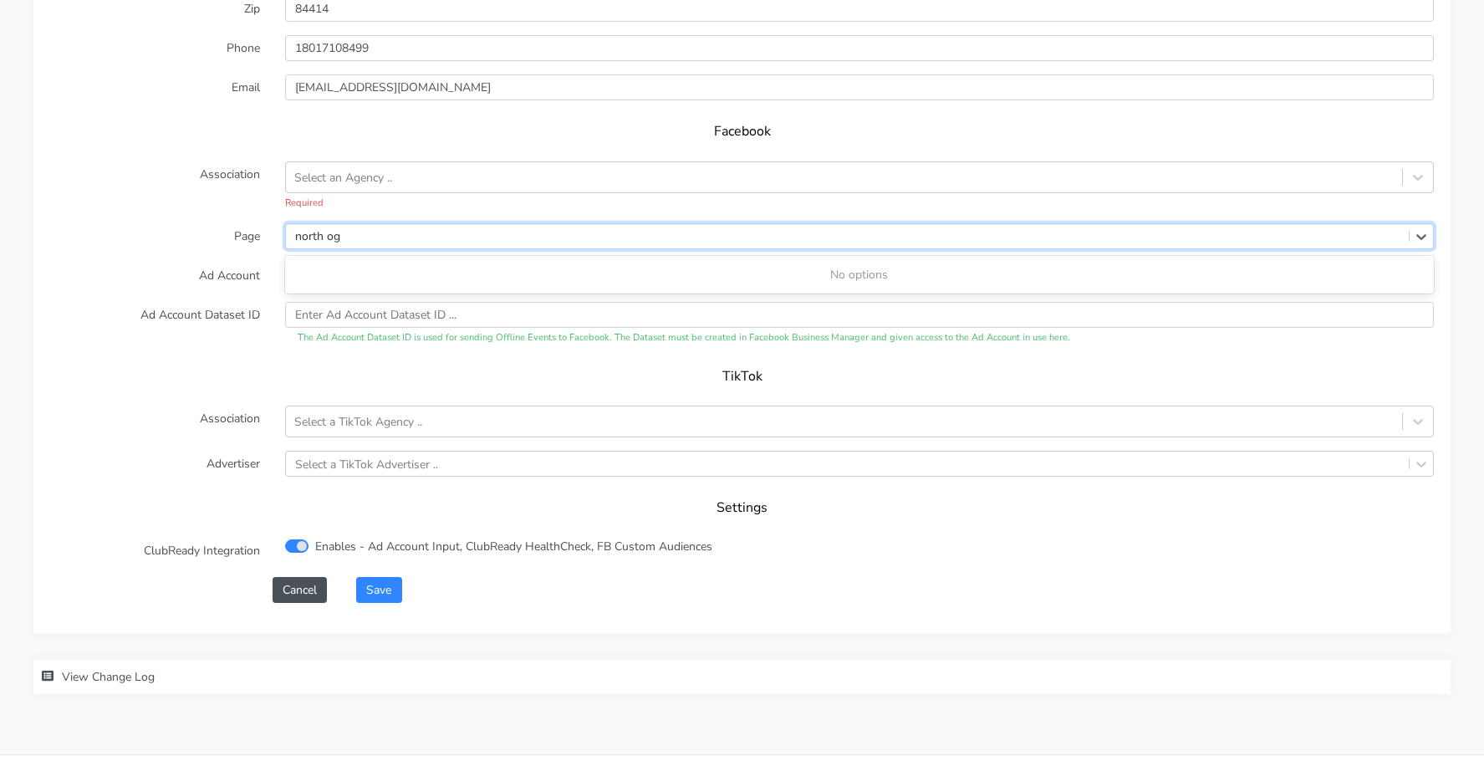
type input "north og"
click at [125, 200] on form "XPO Admin Id clubpilates-north-ogden Name North Ogden Connection External ID 15…" at bounding box center [741, 181] width 1383 height 842
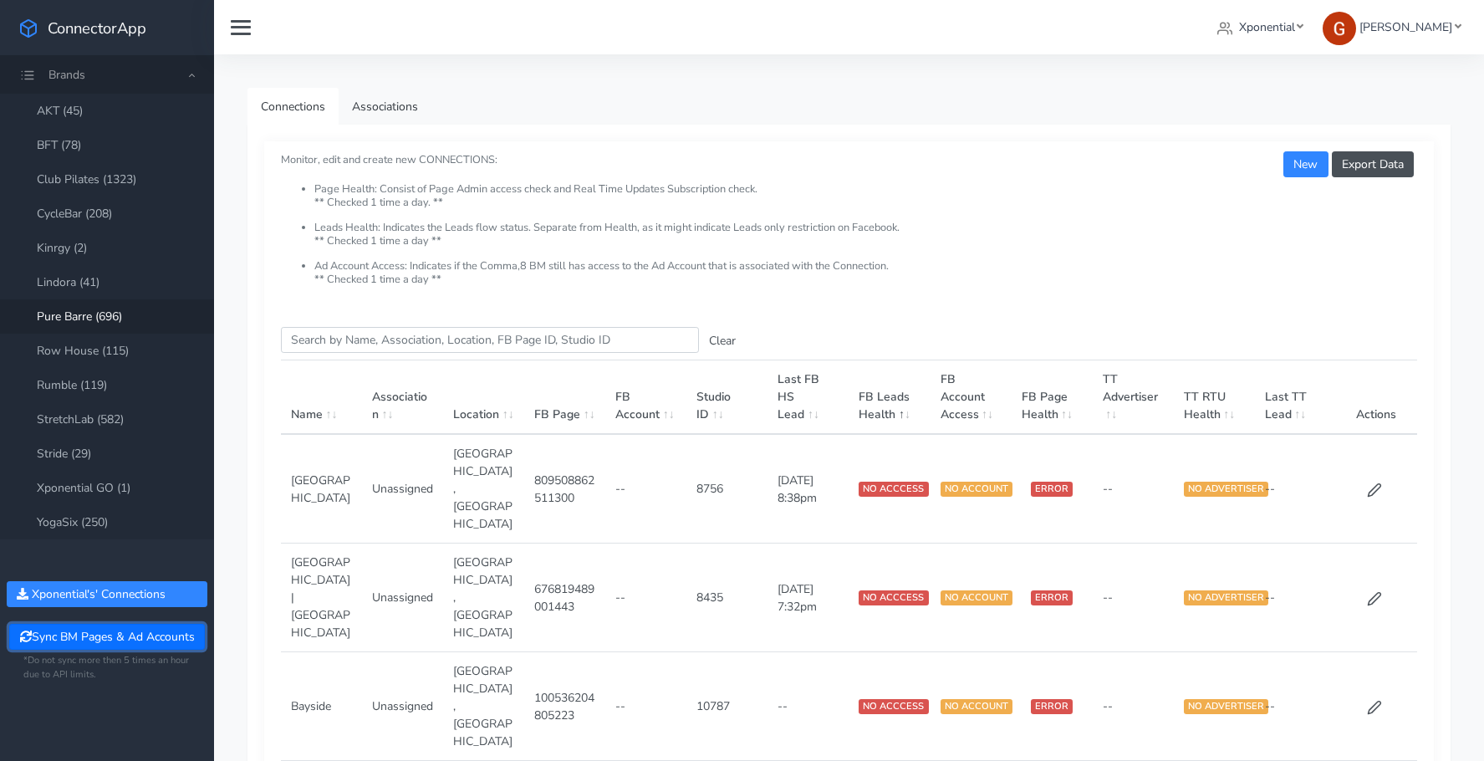
click at [125, 637] on button "Sync BM Pages & Ad Accounts" at bounding box center [106, 637] width 195 height 26
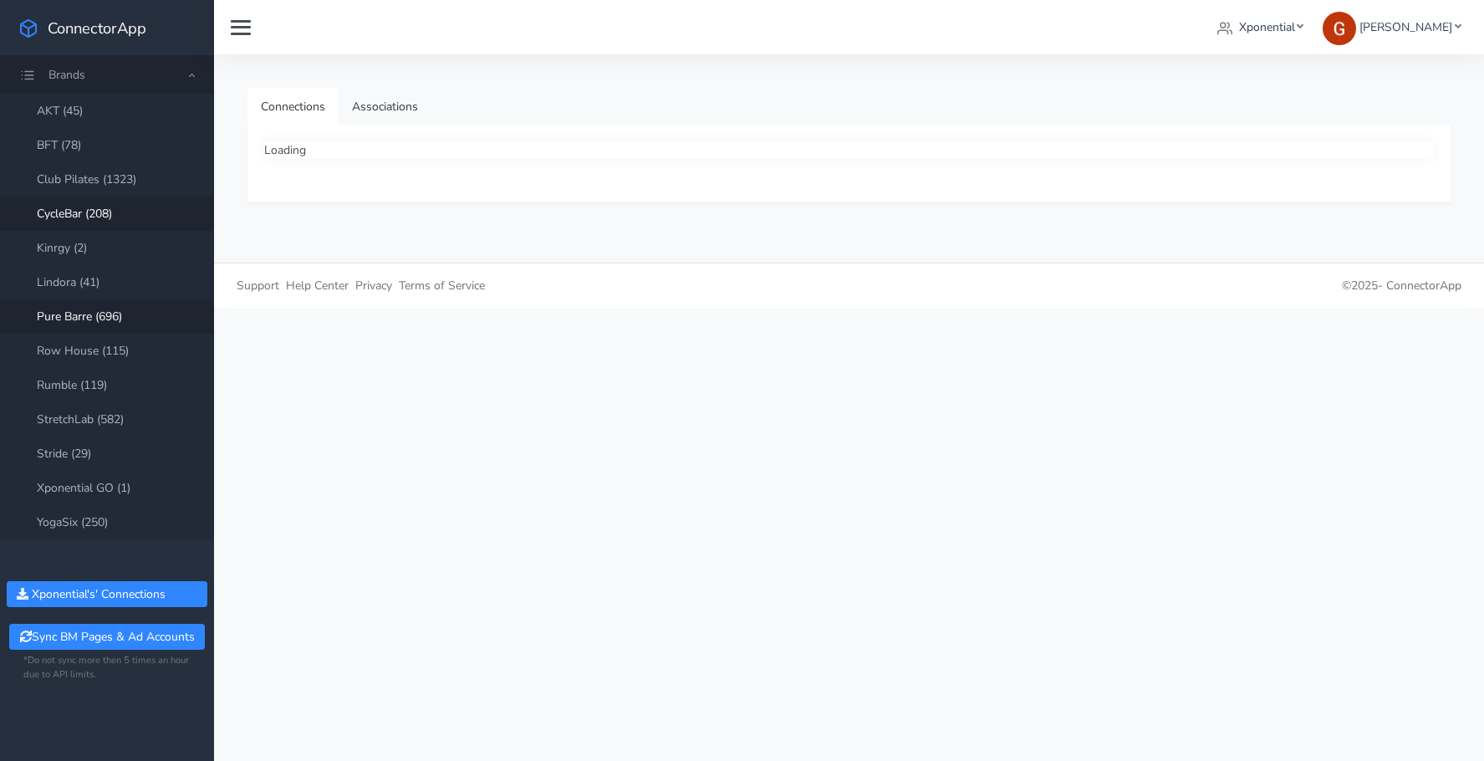
click at [133, 207] on link "CycleBar (208)" at bounding box center [107, 213] width 214 height 34
click at [136, 184] on link "Club Pilates (1323)" at bounding box center [107, 179] width 214 height 34
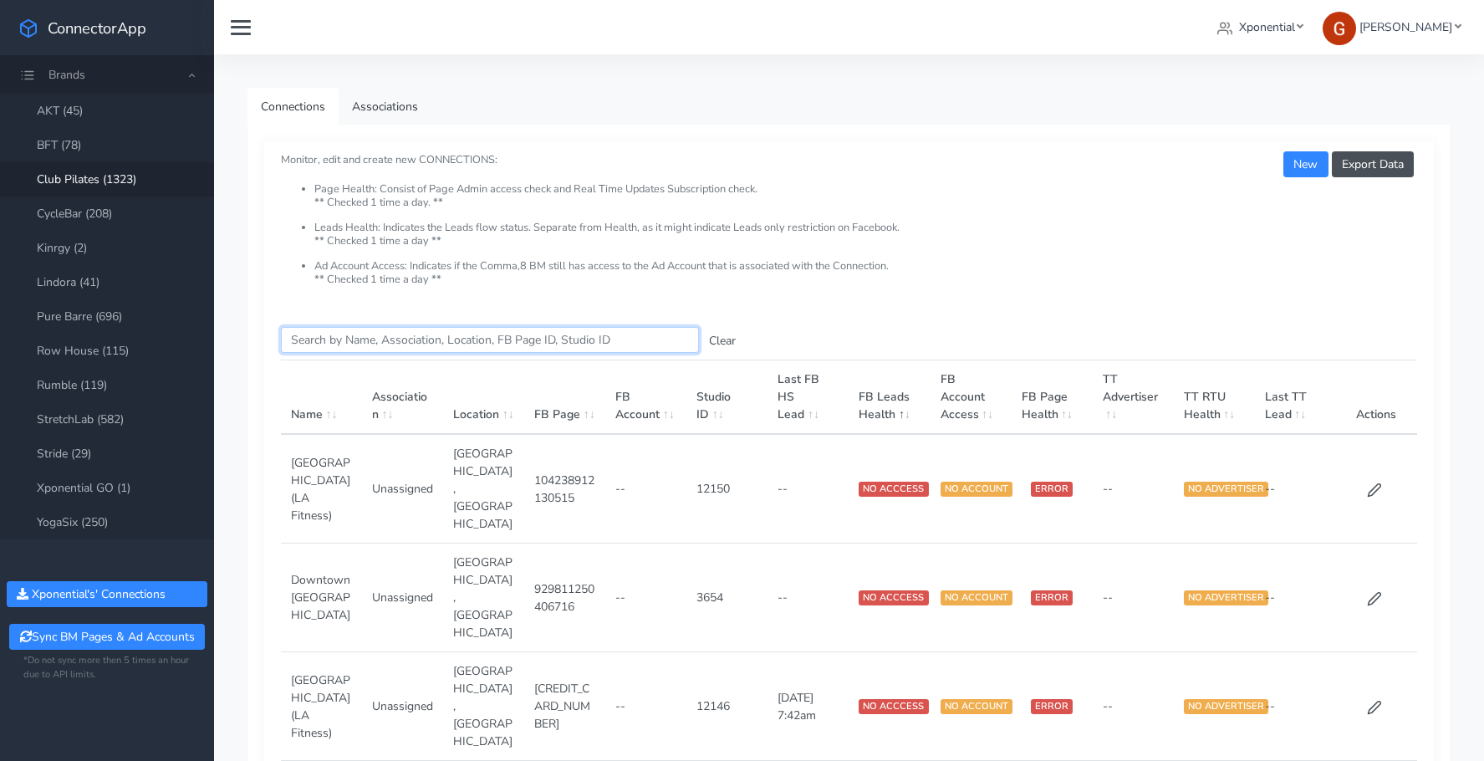
click at [395, 333] on input "Search this table" at bounding box center [490, 340] width 418 height 26
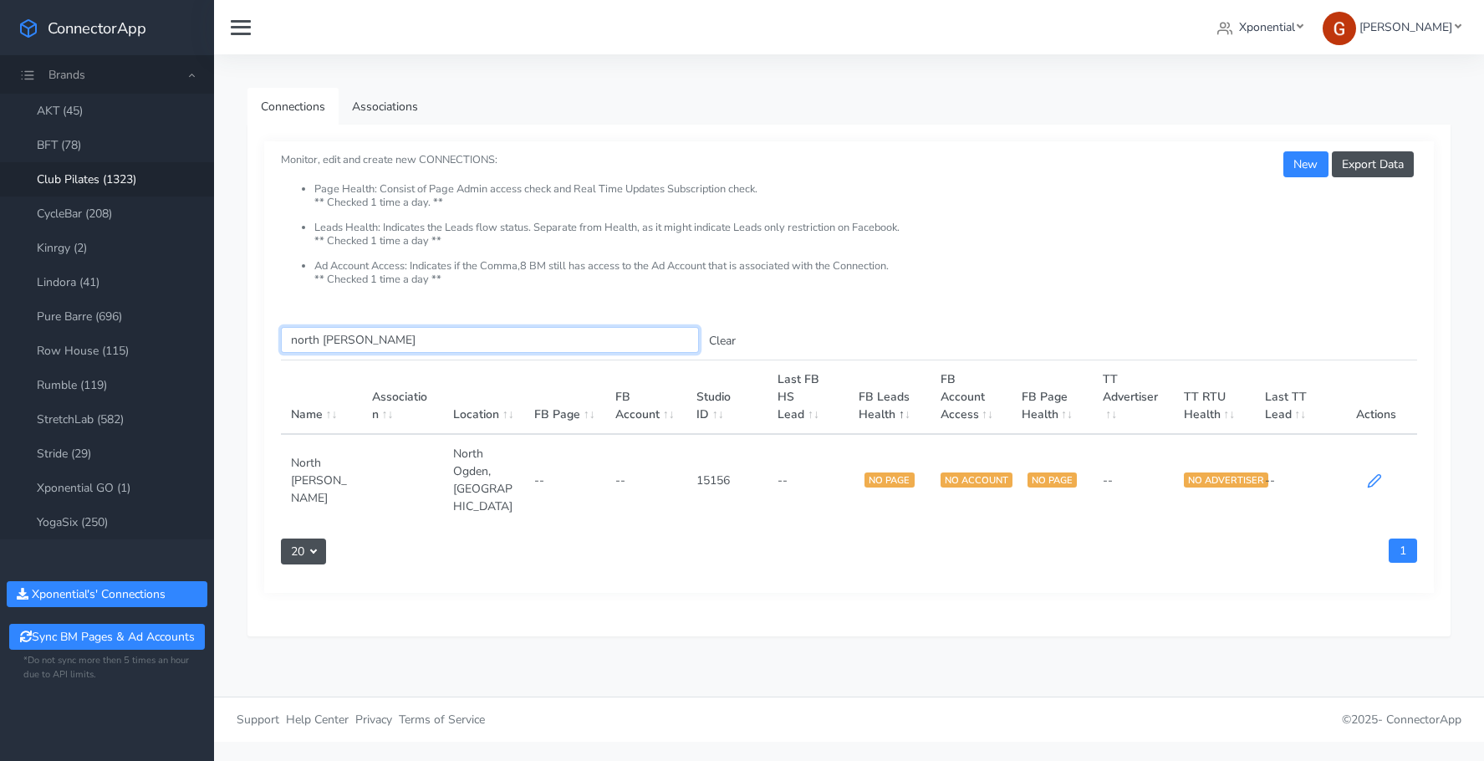
type input "north [PERSON_NAME]"
click at [1379, 473] on icon at bounding box center [1374, 480] width 15 height 15
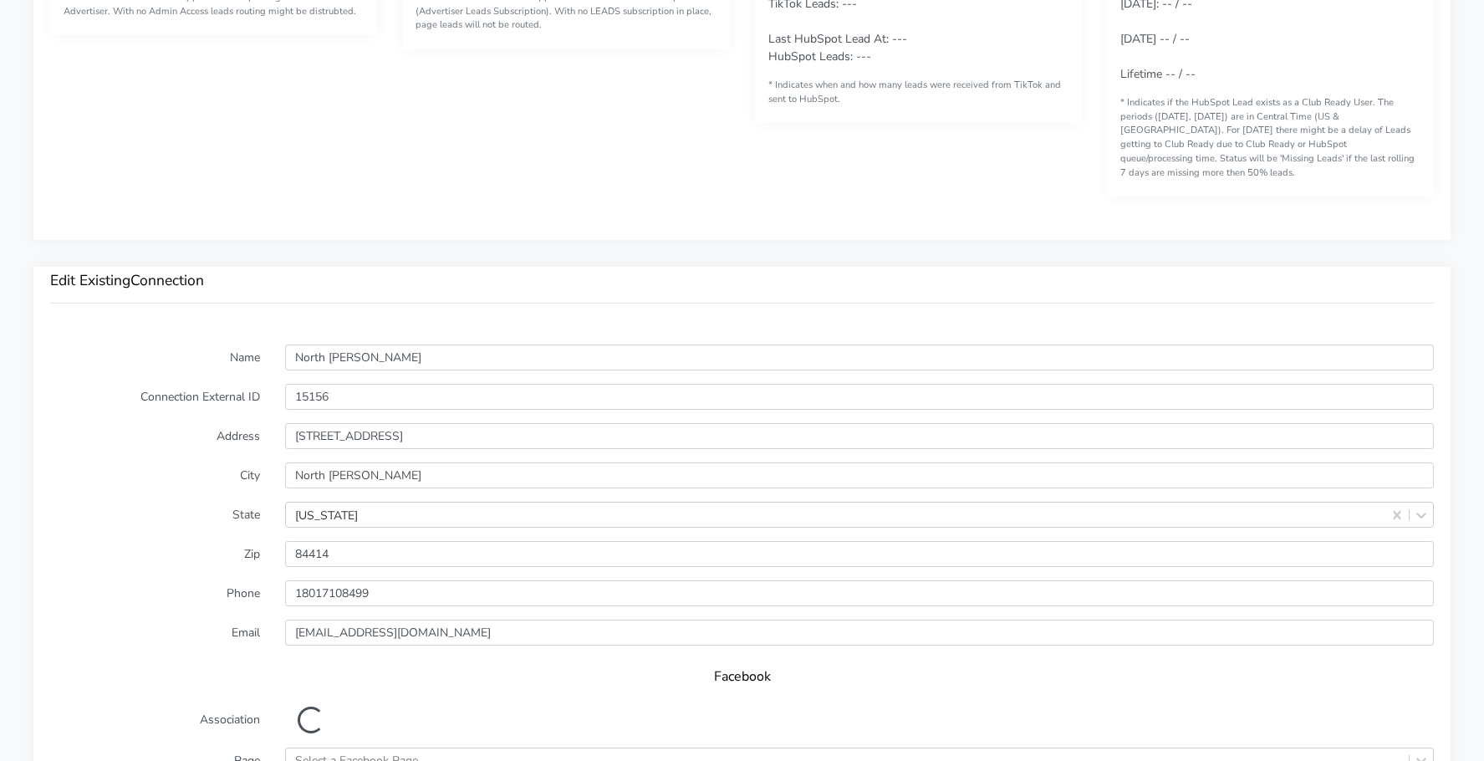
scroll to position [1153, 0]
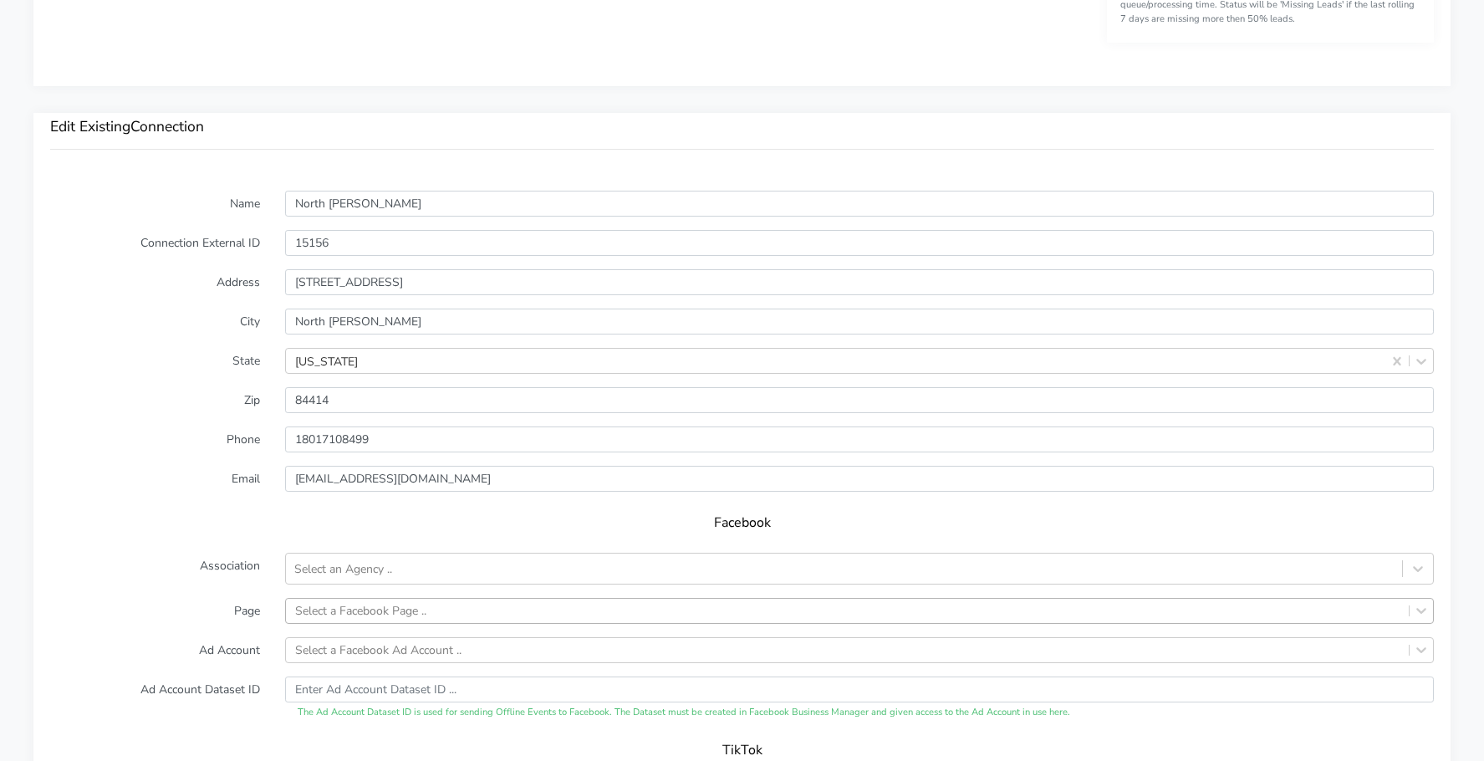
click at [346, 598] on div "Select a Facebook Page .." at bounding box center [859, 611] width 1149 height 26
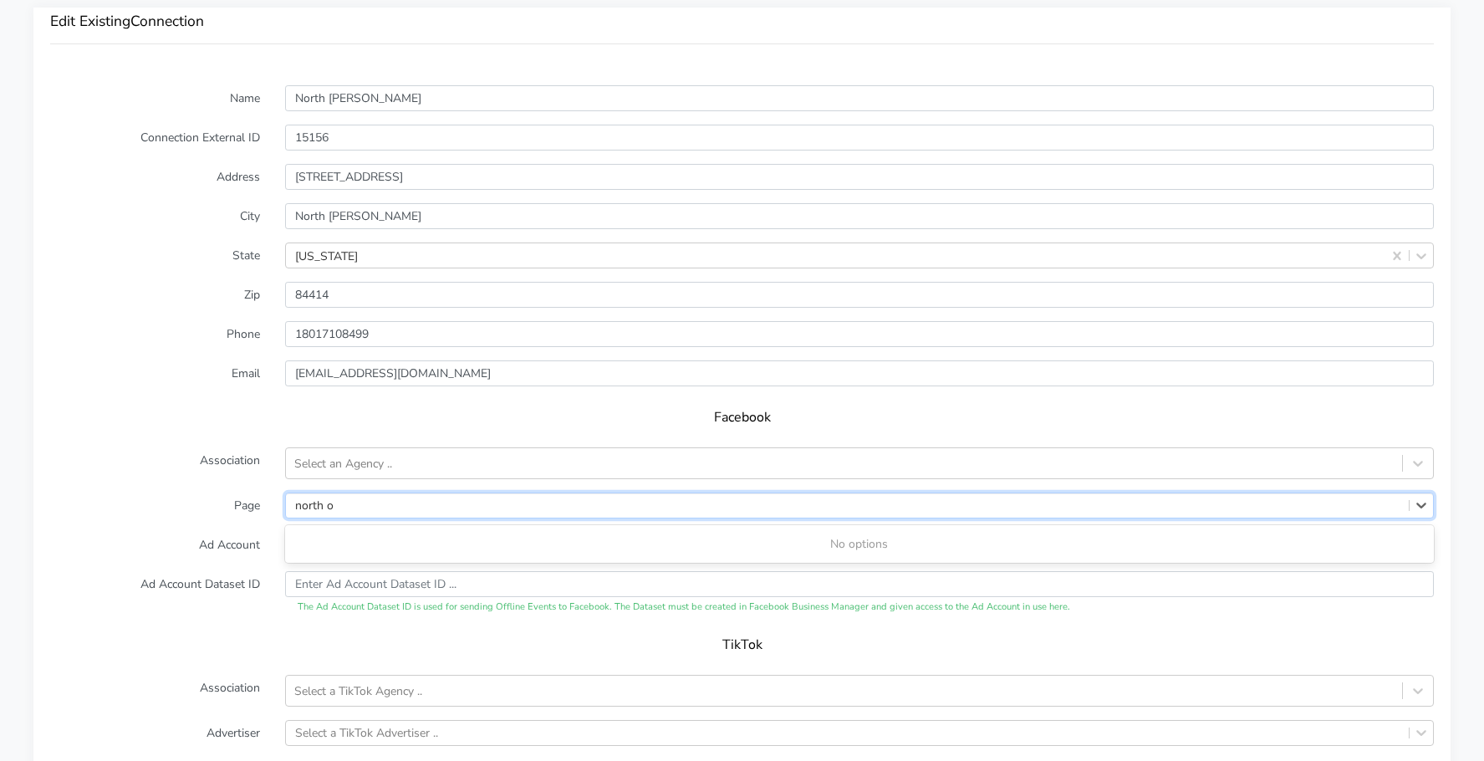
type input "north o"
click at [175, 412] on div "Facebook" at bounding box center [741, 423] width 1383 height 47
